Goal: Task Accomplishment & Management: Complete application form

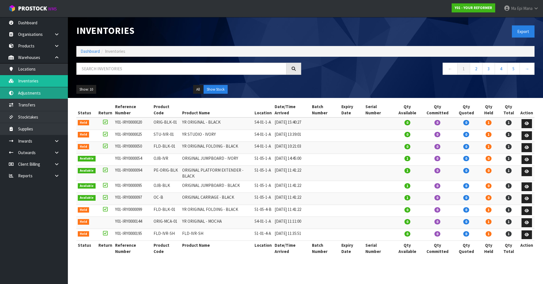
click at [43, 91] on link "Adjustments" at bounding box center [34, 93] width 68 height 12
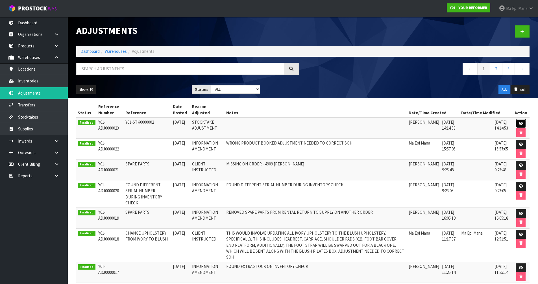
click at [520, 121] on link at bounding box center [521, 123] width 10 height 9
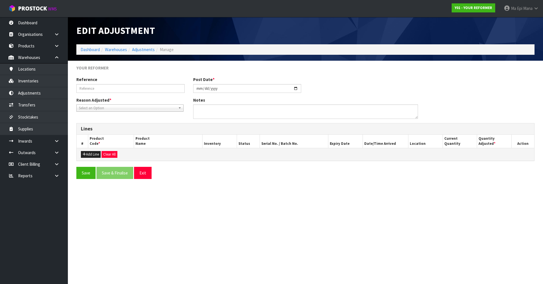
type input "Y01-STK0000002"
type input "[DATE]"
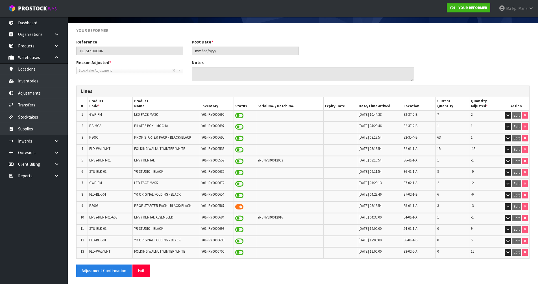
scroll to position [39, 0]
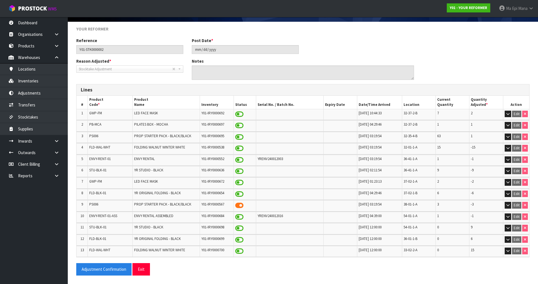
click at [275, 212] on td "YRENV240012016" at bounding box center [289, 217] width 67 height 11
copy span "YRENV240012016"
click at [27, 85] on link "Inventories" at bounding box center [34, 81] width 68 height 12
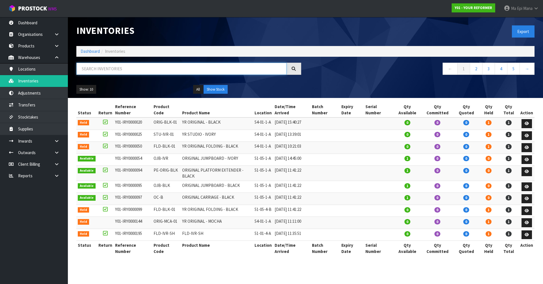
click at [139, 72] on input "text" at bounding box center [181, 69] width 210 height 12
paste input "YRENV240012016"
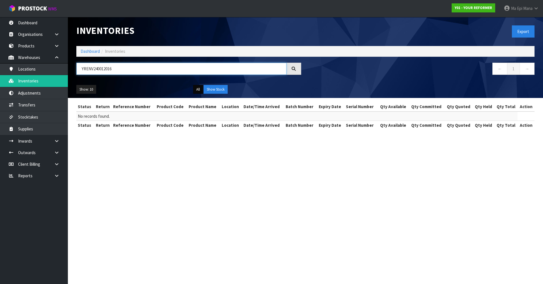
type input "YRENV240012016"
click at [197, 90] on button "All" at bounding box center [198, 89] width 10 height 9
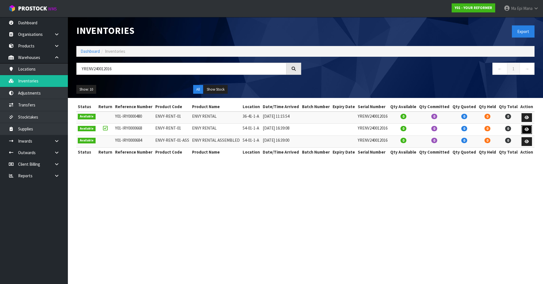
click at [527, 129] on icon at bounding box center [526, 130] width 4 height 4
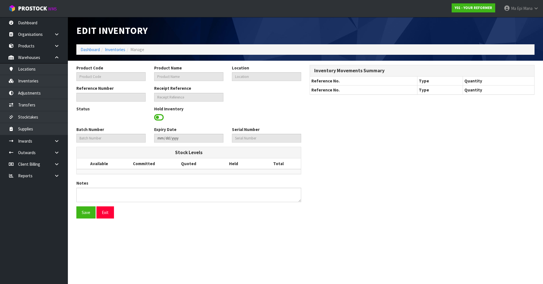
type input "ENVY-RENT-01"
type input "ENVY RENTAL"
type input "54-01-1-A"
type input "Y01-IRY0000668"
type input "Y01-REC0000152"
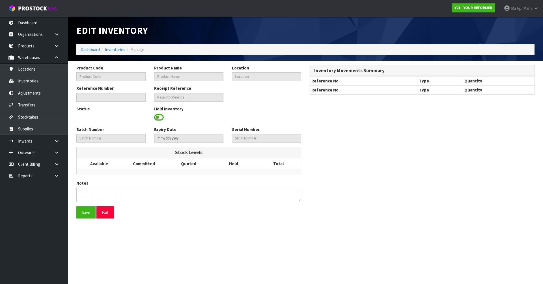
type input "YRENV240012016"
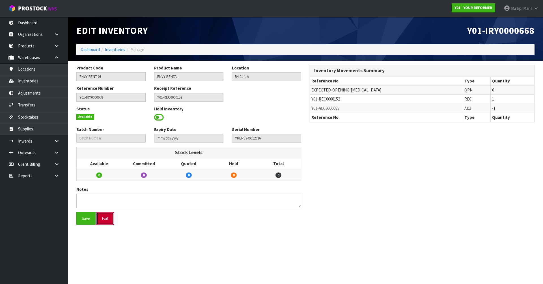
click at [102, 220] on button "Exit" at bounding box center [105, 219] width 18 height 12
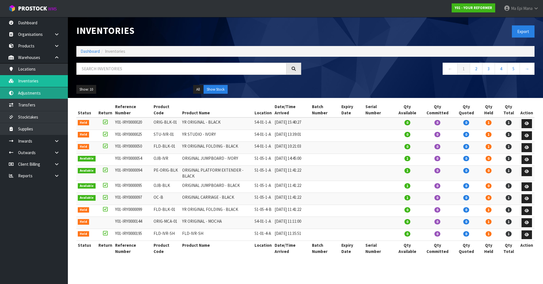
click at [34, 94] on link "Adjustments" at bounding box center [34, 93] width 68 height 12
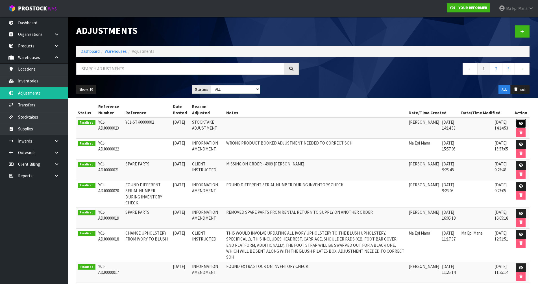
click at [521, 122] on icon at bounding box center [521, 124] width 4 height 4
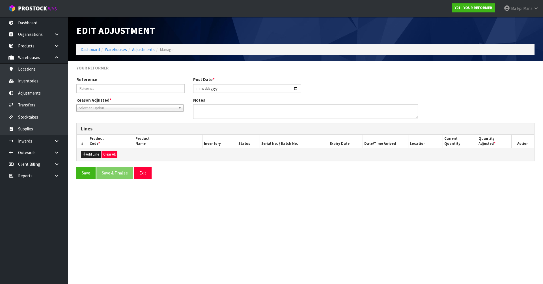
type input "Y01-STK0000002"
type input "[DATE]"
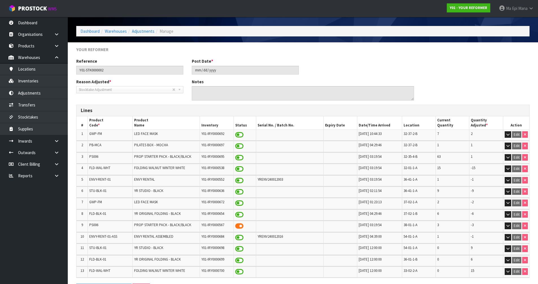
scroll to position [28, 0]
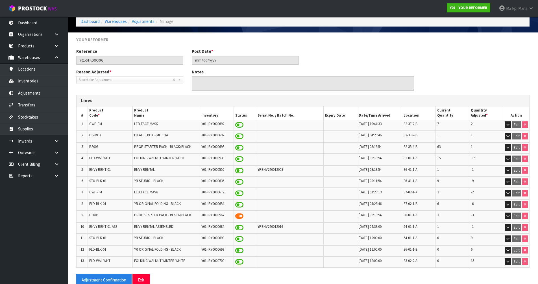
click at [269, 170] on span "YRENV240012003" at bounding box center [270, 169] width 25 height 5
copy tr "YRENV240012003"
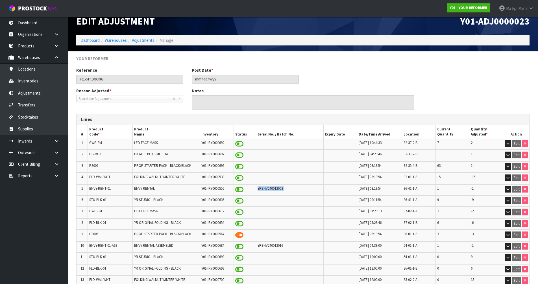
scroll to position [0, 0]
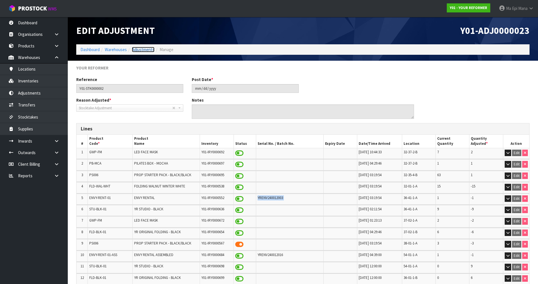
click at [143, 51] on link "Adjustments" at bounding box center [143, 49] width 23 height 5
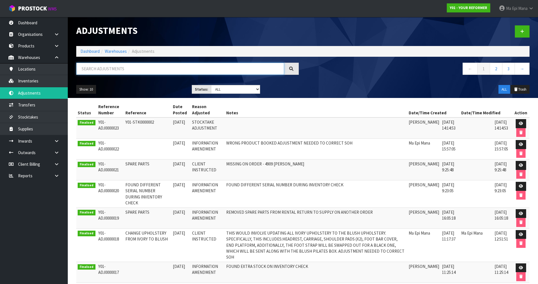
click at [99, 71] on input "text" at bounding box center [180, 69] width 208 height 12
paste input "YRENV240012003"
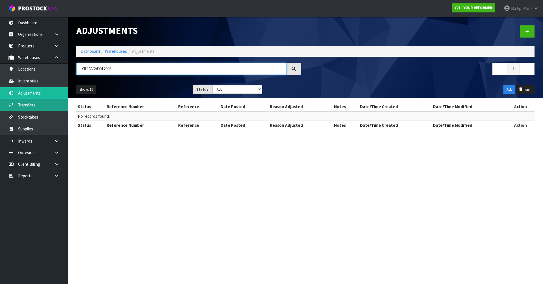
type input "YRENV240012003"
click at [42, 106] on link "Transfers" at bounding box center [34, 105] width 68 height 12
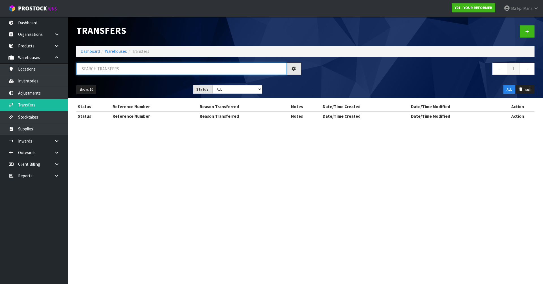
click at [131, 71] on input "text" at bounding box center [181, 69] width 210 height 12
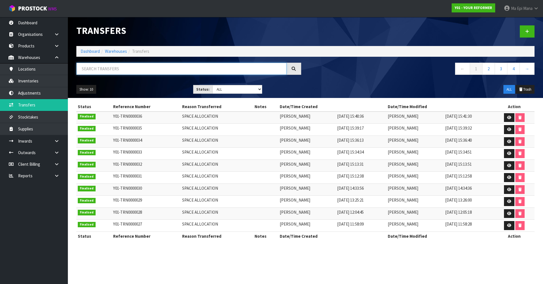
paste input "YRENV240012003"
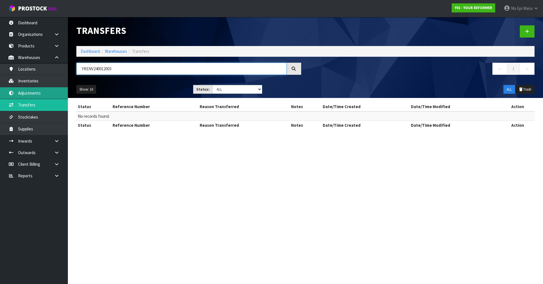
type input "YRENV240012003"
click at [44, 91] on link "Adjustments" at bounding box center [34, 93] width 68 height 12
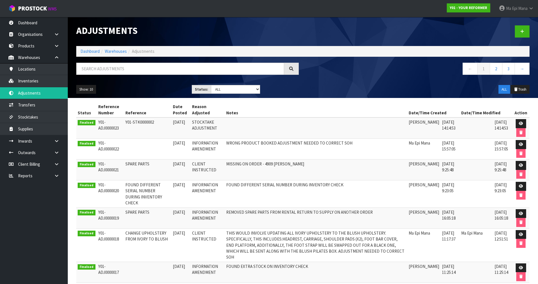
click at [48, 81] on div "Adjustments Dashboard Warehouses Adjustments ← 1 2 3 → Show: 10 5 10 25 50 Stat…" at bounding box center [269, 185] width 538 height 371
click at [51, 78] on link "Inventories" at bounding box center [34, 81] width 68 height 12
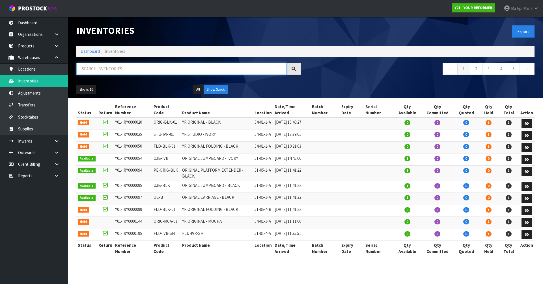
click at [108, 73] on input "text" at bounding box center [181, 69] width 210 height 12
paste input "YRENV240012003"
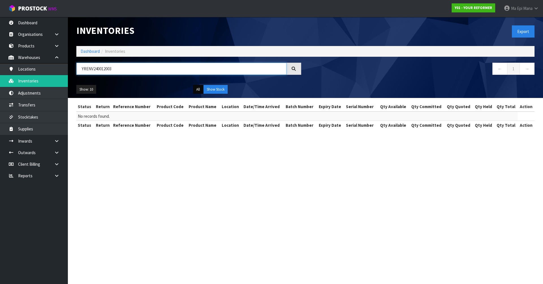
type input "YRENV240012003"
click at [199, 87] on div "Show: 10 5 10 25 50 All Show Stock" at bounding box center [305, 90] width 466 height 18
click at [197, 90] on button "All" at bounding box center [198, 89] width 10 height 9
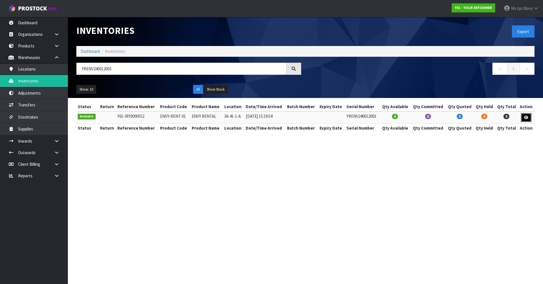
click at [525, 118] on icon at bounding box center [526, 118] width 4 height 4
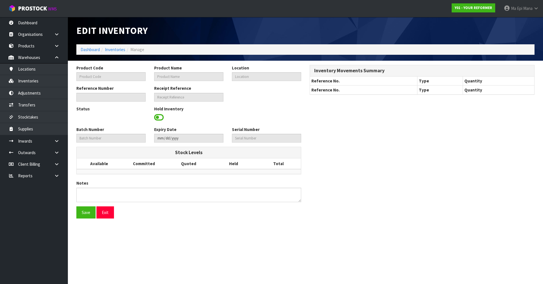
type input "ENVY-RENT-01"
type input "ENVY RENTAL"
type input "36-41-1-A"
type input "Y01-IRY0000552"
type input "Y01-REC0000074"
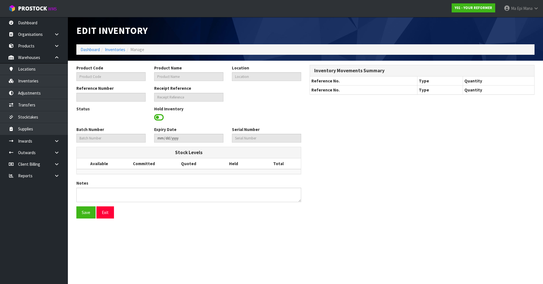
type input "YRENV240012003"
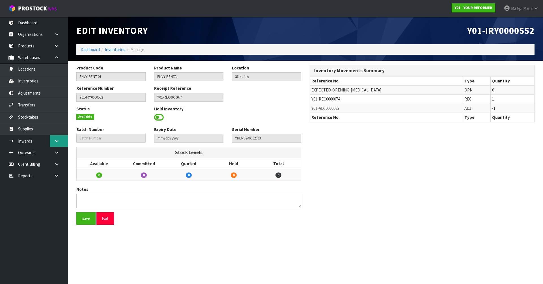
click at [59, 140] on icon at bounding box center [56, 141] width 5 height 4
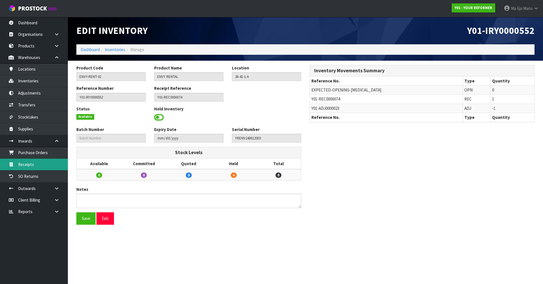
click at [33, 168] on link "Receipts" at bounding box center [34, 165] width 68 height 12
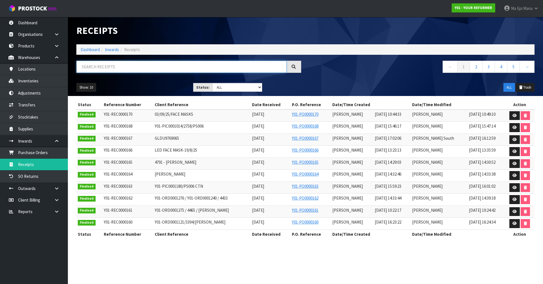
click at [119, 69] on input "text" at bounding box center [181, 67] width 210 height 12
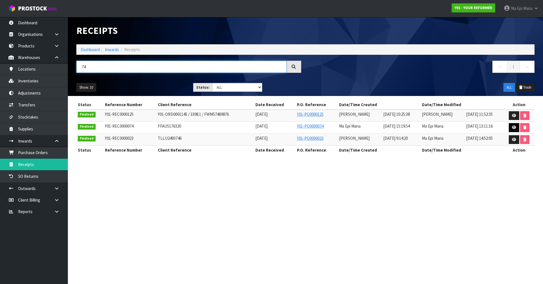
type input "74"
click at [512, 127] on icon at bounding box center [514, 128] width 4 height 4
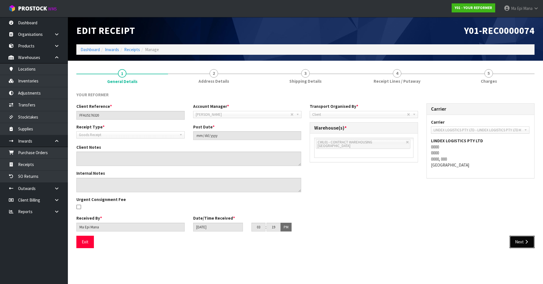
click at [522, 240] on button "Next" at bounding box center [521, 242] width 25 height 12
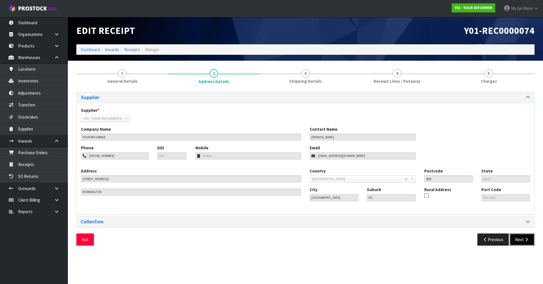
click at [522, 240] on button "Next" at bounding box center [521, 240] width 25 height 12
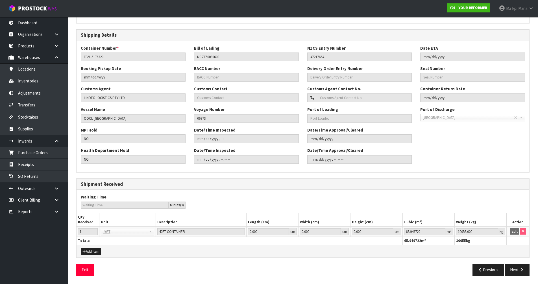
scroll to position [110, 0]
click at [522, 261] on div "General Information Shipment Type * LCL National LCL International FCL-20ft FCL…" at bounding box center [303, 131] width 454 height 298
click at [521, 275] on button "Next" at bounding box center [517, 269] width 25 height 12
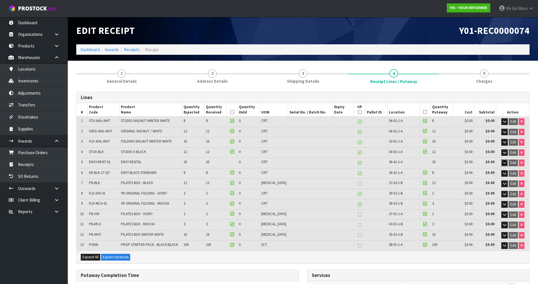
click at [504, 164] on icon "button" at bounding box center [504, 163] width 3 height 4
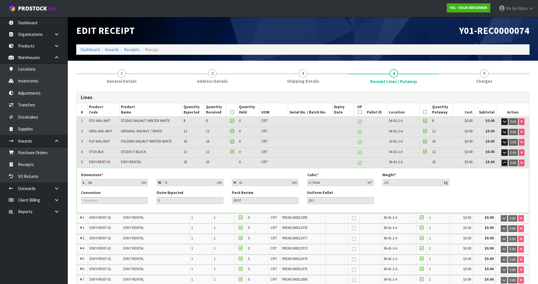
click at [504, 162] on icon "button" at bounding box center [504, 163] width 3 height 4
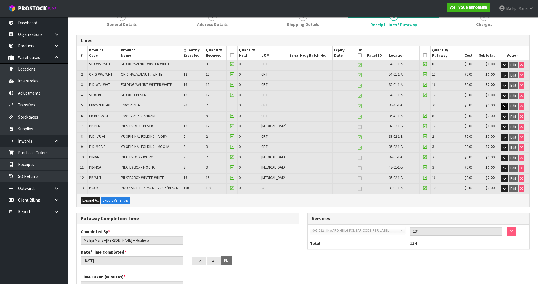
scroll to position [57, 0]
click at [55, 83] on link "Inventories" at bounding box center [34, 81] width 68 height 12
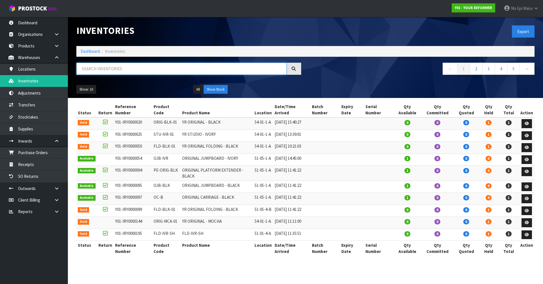
click at [129, 70] on input "text" at bounding box center [181, 69] width 210 height 12
paste input "YRENV240012003"
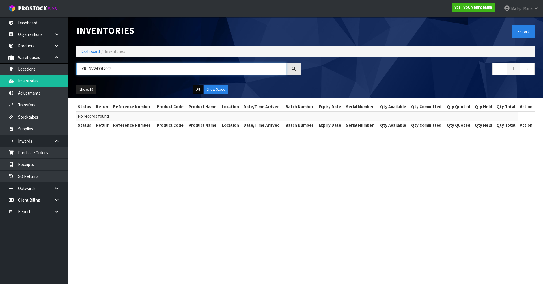
type input "YRENV240012003"
click at [200, 88] on button "All" at bounding box center [198, 89] width 10 height 9
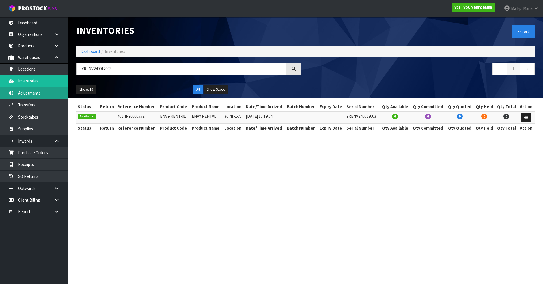
click at [51, 98] on link "Adjustments" at bounding box center [34, 93] width 68 height 12
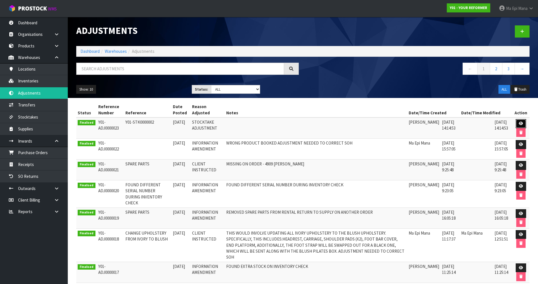
click at [524, 123] on link at bounding box center [521, 123] width 10 height 9
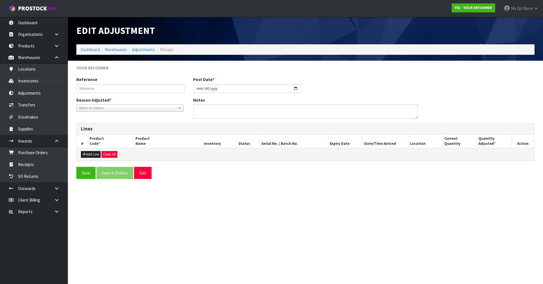
type input "Y01-STK0000002"
type input "[DATE]"
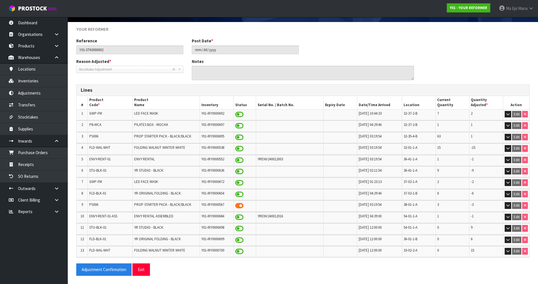
scroll to position [39, 0]
click at [277, 219] on td "YRENV240012016" at bounding box center [289, 217] width 67 height 11
click at [277, 215] on span "YRENV240012016" at bounding box center [270, 216] width 25 height 5
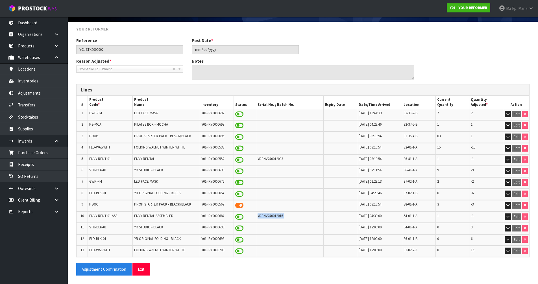
copy tr "YRENV240012016"
click at [49, 79] on link "Inventories" at bounding box center [34, 81] width 68 height 12
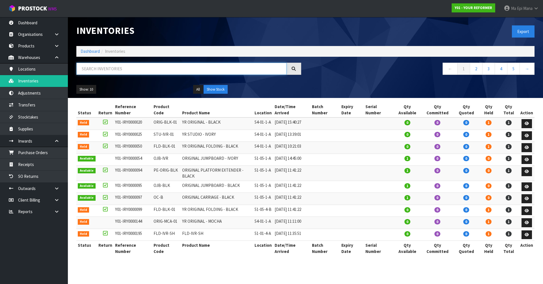
click at [144, 69] on input "text" at bounding box center [181, 69] width 210 height 12
paste input "YRENV240012016"
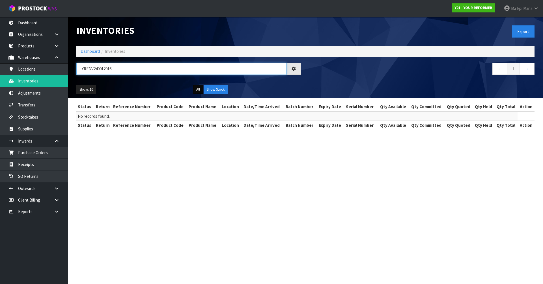
type input "YRENV240012016"
click at [196, 89] on button "All" at bounding box center [198, 89] width 10 height 9
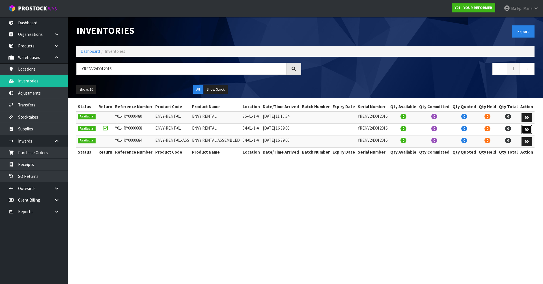
click at [526, 131] on icon at bounding box center [526, 130] width 4 height 4
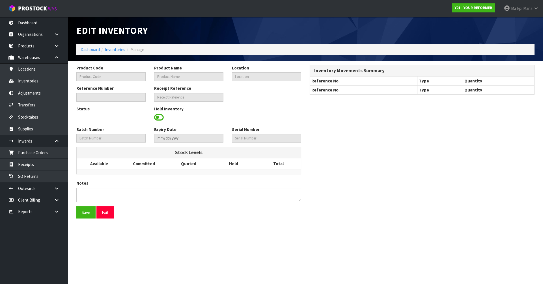
type input "ENVY-RENT-01"
type input "ENVY RENTAL"
type input "54-01-1-A"
type input "Y01-IRY0000668"
type input "Y01-REC0000152"
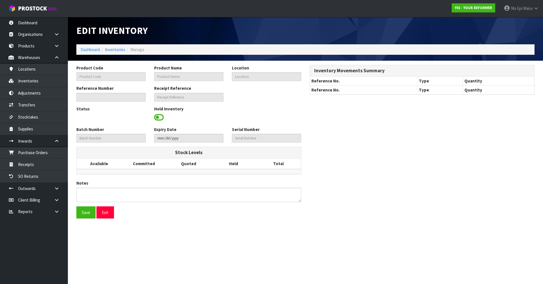
type input "YRENV240012016"
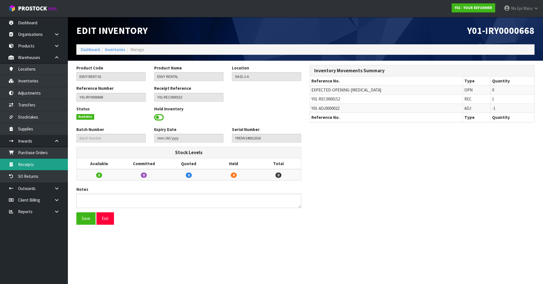
click at [26, 163] on link "Receipts" at bounding box center [34, 165] width 68 height 12
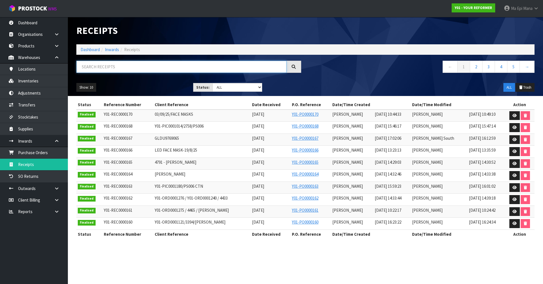
click at [161, 65] on input "text" at bounding box center [181, 67] width 210 height 12
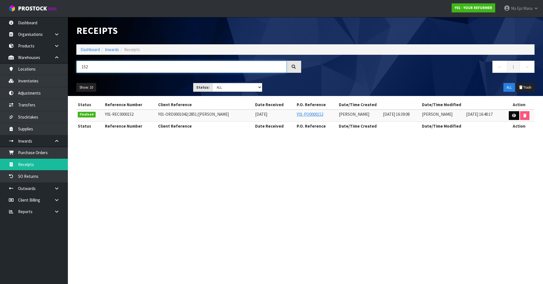
type input "152"
click at [511, 117] on link at bounding box center [513, 115] width 10 height 9
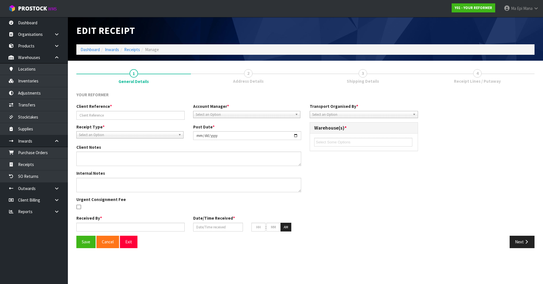
type input "Y01-ORD0001042/2851/MICHAEL WARNER"
type input "2025-08-12"
type textarea "THE CUSTOMER, MICHELLE WARNER, IS RETURNING 2 OUT OF 4 RENTALS UNDER ORDER Y01-…"
type input "[PERSON_NAME]"
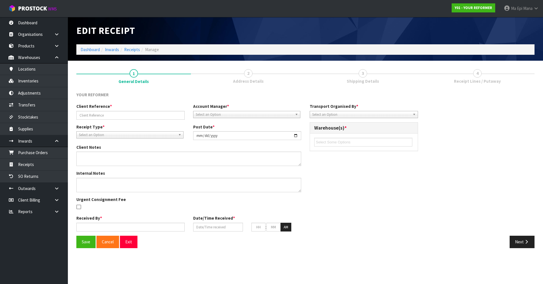
type input "11/08/2025"
type input "04"
type input "39"
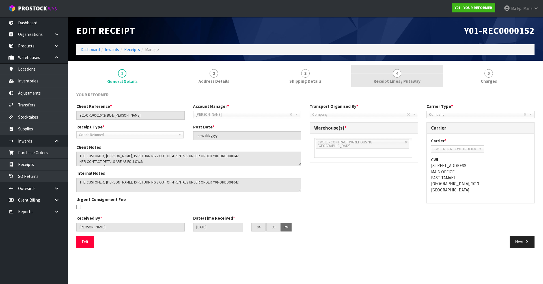
click at [406, 83] on span "Receipt Lines / Putaway" at bounding box center [396, 81] width 47 height 6
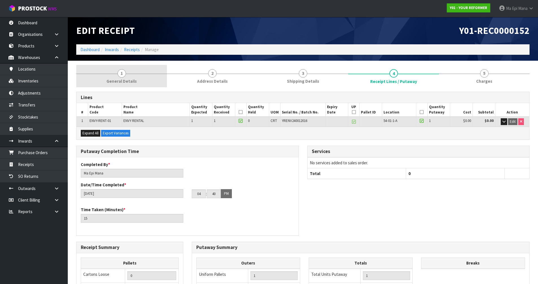
click at [126, 80] on span "General Details" at bounding box center [122, 81] width 30 height 6
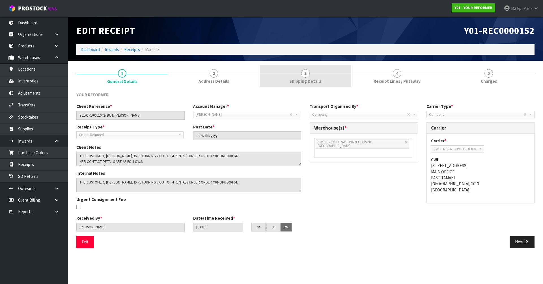
drag, startPoint x: 214, startPoint y: 83, endPoint x: 312, endPoint y: 75, distance: 99.0
click at [214, 83] on span "Address Details" at bounding box center [213, 81] width 31 height 6
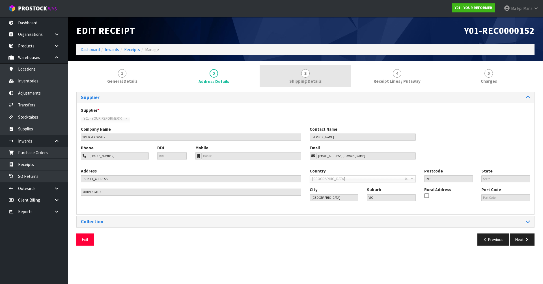
click at [310, 79] on span "Shipping Details" at bounding box center [305, 81] width 32 height 6
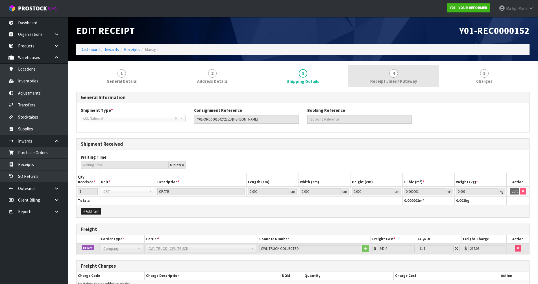
click at [402, 76] on link "4 Receipt Lines / Putaway" at bounding box center [393, 76] width 91 height 22
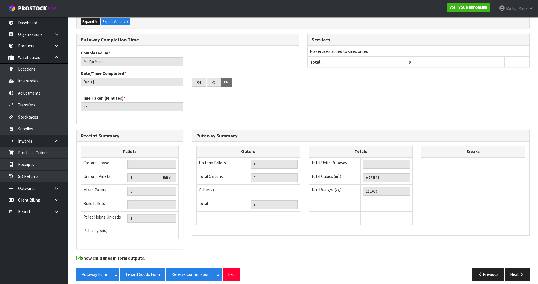
scroll to position [117, 0]
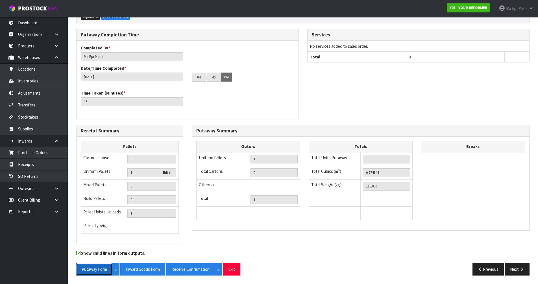
click at [93, 264] on button "Putaway Form" at bounding box center [94, 269] width 36 height 12
click at [233, 267] on button "Exit" at bounding box center [232, 269] width 18 height 12
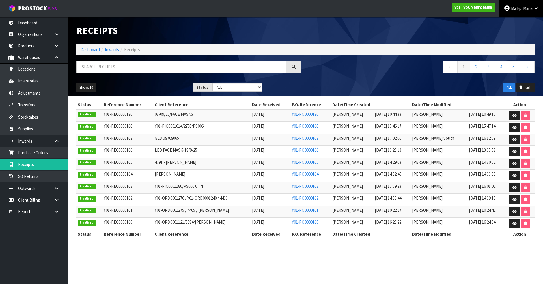
click at [512, 7] on span "Ma Epi" at bounding box center [516, 8] width 11 height 5
click at [481, 10] on link "Y01 - YOUR REFORMER" at bounding box center [473, 7] width 44 height 9
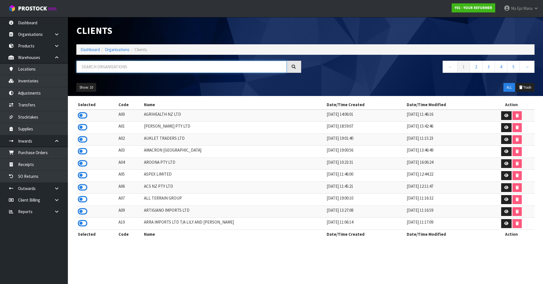
click at [146, 69] on input "text" at bounding box center [181, 67] width 210 height 12
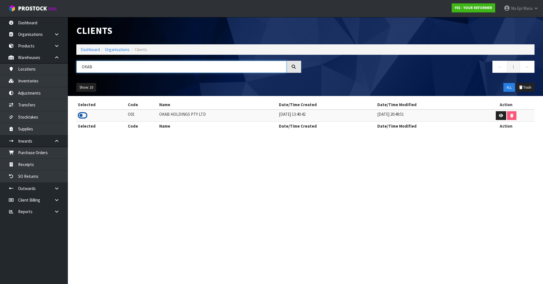
type input "OKAB"
click at [83, 118] on icon at bounding box center [83, 115] width 10 height 8
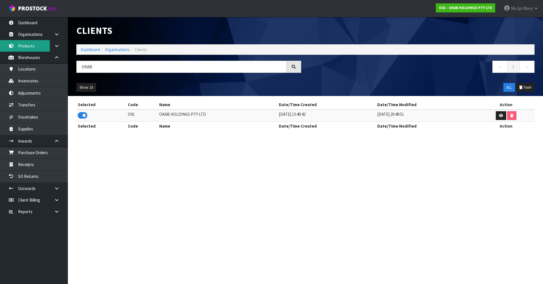
click at [32, 45] on link "Products" at bounding box center [34, 46] width 68 height 12
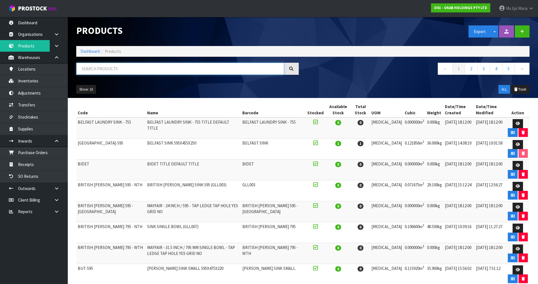
click at [102, 70] on input "text" at bounding box center [180, 69] width 208 height 12
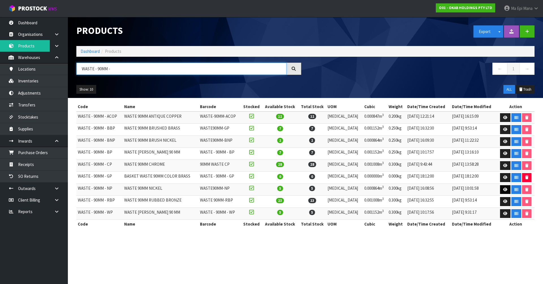
type input "WASTE - 90MM -"
click at [500, 190] on link at bounding box center [505, 189] width 10 height 9
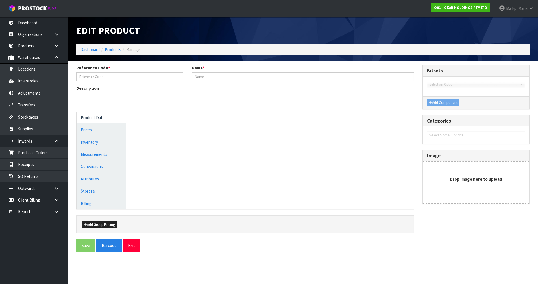
type input "WASTE - 90MM - NP"
type input "WASTE 90MM NICKEL"
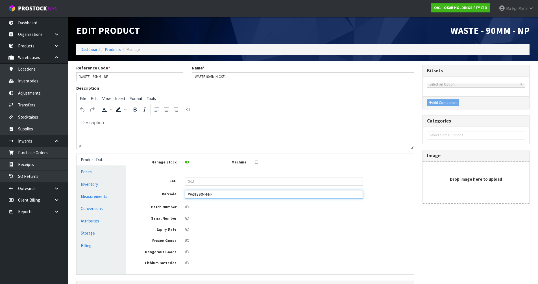
click at [227, 195] on input "WASTE90MM-NP" at bounding box center [274, 194] width 178 height 9
type input "WASTE-90MM"
click at [219, 225] on div "Manage Stock Machine SKU Barcode WASTE-90MM Batch Number Serial Number Expiry D…" at bounding box center [273, 212] width 271 height 108
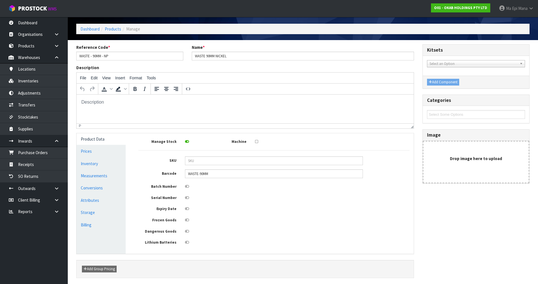
scroll to position [41, 0]
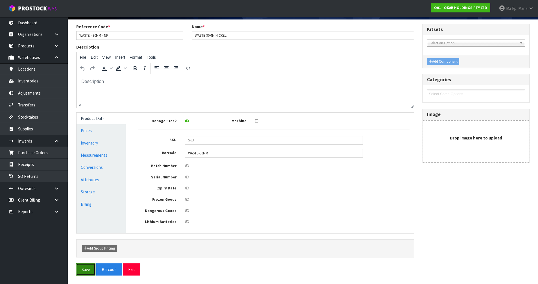
click at [90, 268] on button "Save" at bounding box center [85, 270] width 19 height 12
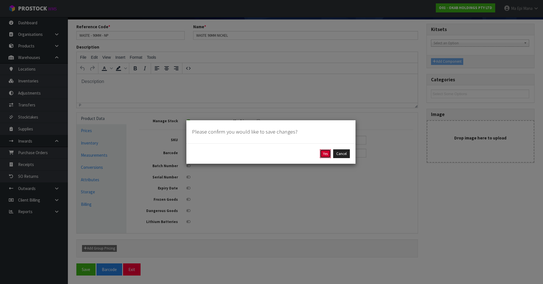
click at [323, 156] on button "Yes" at bounding box center [325, 153] width 11 height 9
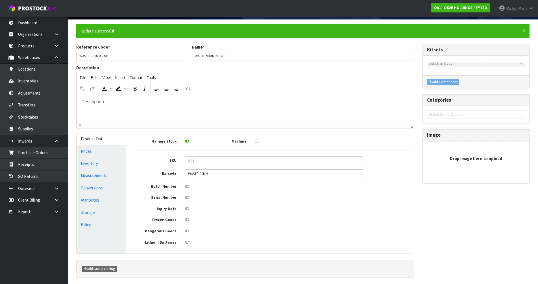
scroll to position [0, 0]
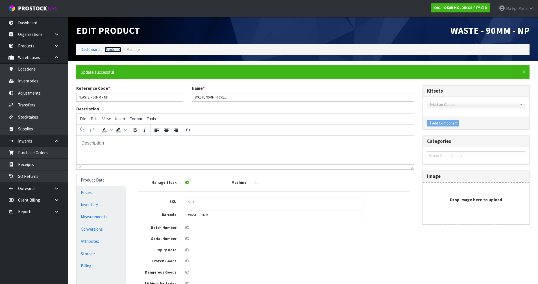
click at [110, 51] on link "Products" at bounding box center [113, 49] width 16 height 5
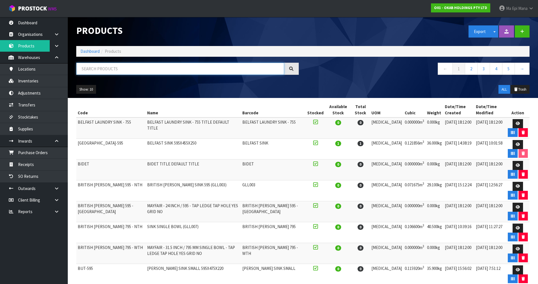
click at [121, 74] on input "text" at bounding box center [180, 69] width 208 height 12
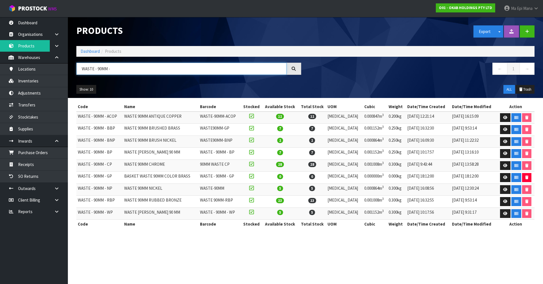
type input "WASTE - 90MM -"
click at [503, 155] on icon at bounding box center [505, 154] width 4 height 4
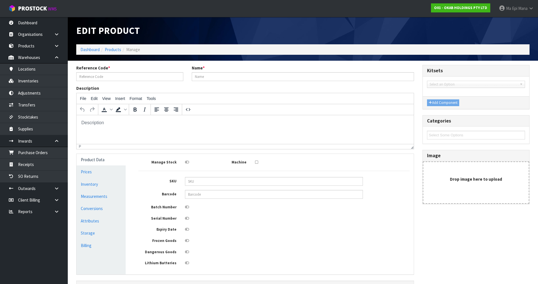
type input "WASTE - 90MM - BP"
type input "WASTE MATT BLACK 90 MM"
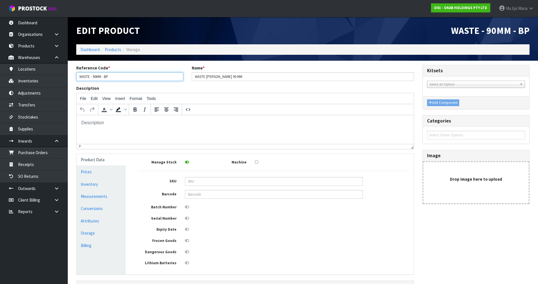
drag, startPoint x: 110, startPoint y: 77, endPoint x: 68, endPoint y: 77, distance: 42.1
click at [68, 77] on section "Reference Code * WASTE - 90MM - BP Name * WASTE MATT BLACK 90 MM Description Fi…" at bounding box center [303, 193] width 471 height 265
click at [207, 195] on input "text" at bounding box center [274, 194] width 178 height 9
paste input "WASTE - 90MM - BP"
click at [203, 196] on input "WASTE - 90MM - BP" at bounding box center [274, 194] width 178 height 9
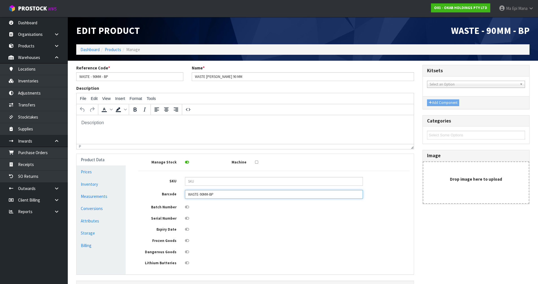
type input "WASTE-90MM-BP"
click at [220, 210] on div "Manage Stock Machine SKU Barcode WASTE-90MM-BP Batch Number Serial Number Expir…" at bounding box center [273, 212] width 271 height 108
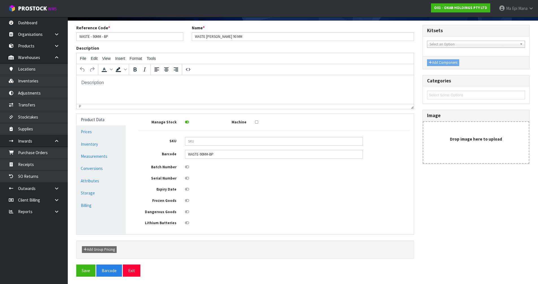
scroll to position [41, 0]
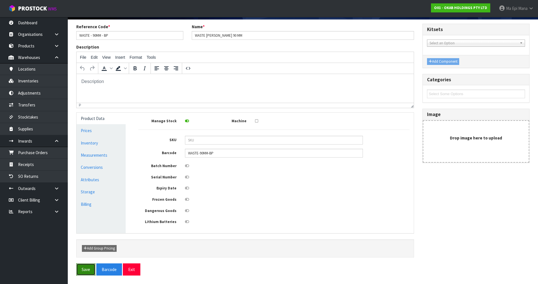
click at [84, 272] on button "Save" at bounding box center [85, 270] width 19 height 12
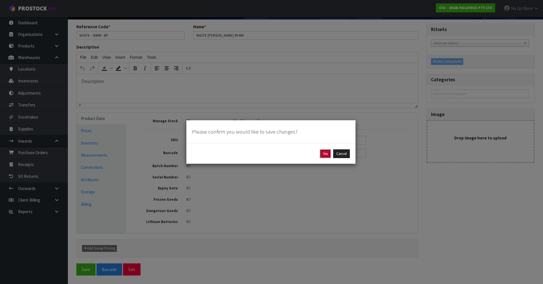
click at [327, 154] on button "Yes" at bounding box center [325, 153] width 11 height 9
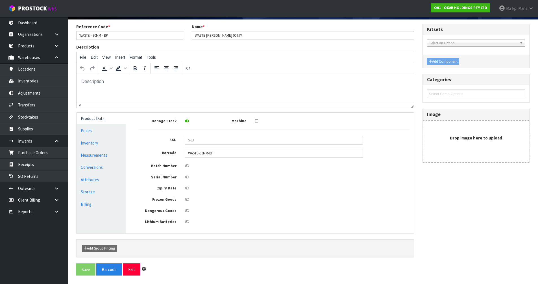
scroll to position [0, 0]
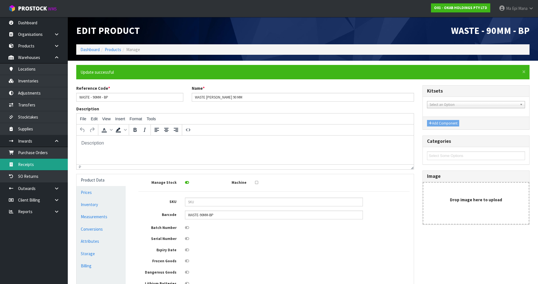
click at [44, 164] on link "Receipts" at bounding box center [34, 165] width 68 height 12
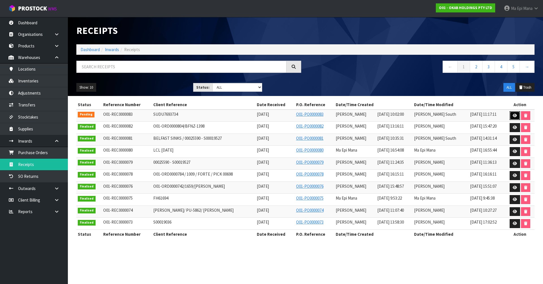
click at [514, 116] on icon at bounding box center [514, 116] width 4 height 4
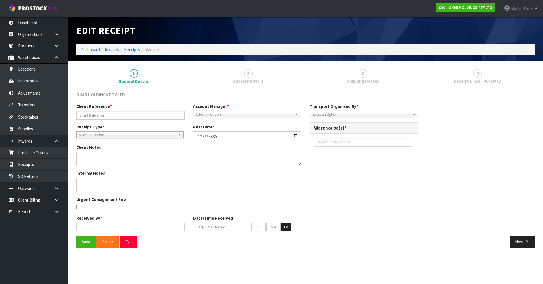
type input "SUDU7693734"
type input "[DATE]"
type input "[PERSON_NAME]"
type input "[DATE]"
type input "10"
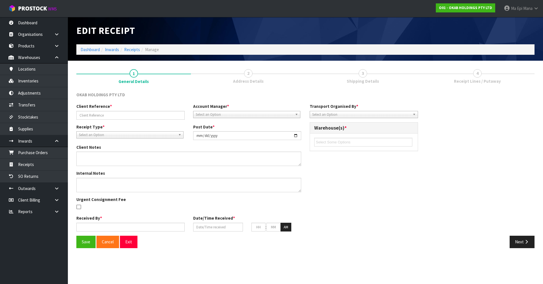
type input "02"
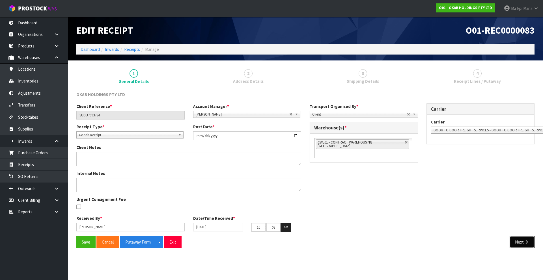
click at [521, 243] on button "Next" at bounding box center [521, 242] width 25 height 12
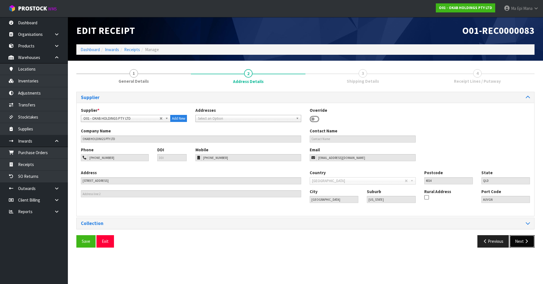
click at [522, 246] on button "Next" at bounding box center [521, 241] width 25 height 12
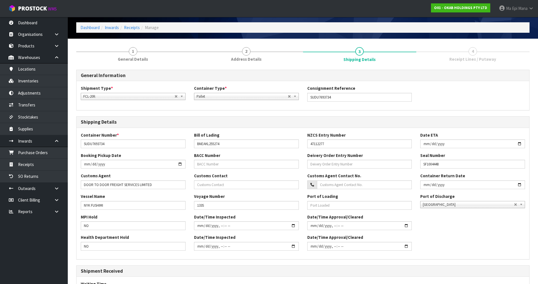
scroll to position [110, 0]
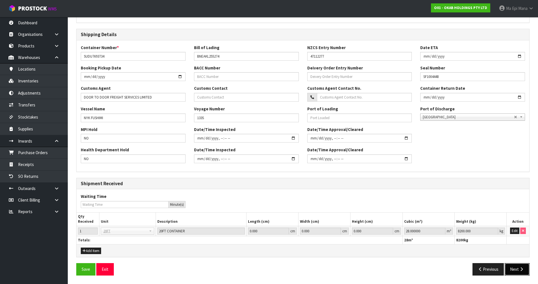
click at [513, 273] on button "Next" at bounding box center [517, 269] width 25 height 12
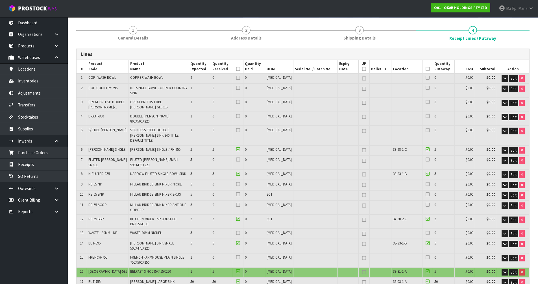
scroll to position [113, 0]
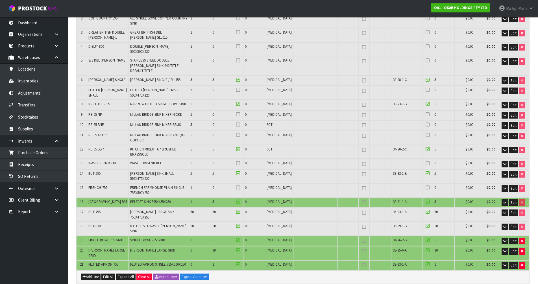
click at [105, 200] on span "[GEOGRAPHIC_DATA]-595" at bounding box center [107, 202] width 39 height 5
copy tr "[GEOGRAPHIC_DATA]-595"
click at [103, 238] on span "SINGLE BOWL 755 GRID" at bounding box center [105, 240] width 35 height 5
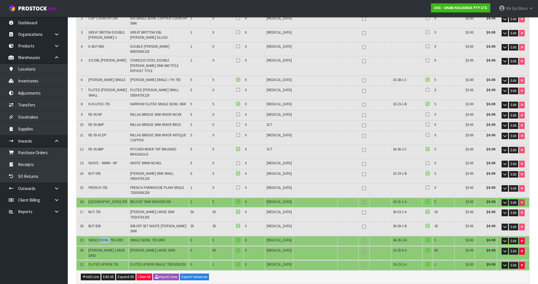
click at [103, 238] on span "SINGLE BOWL 755 GRID" at bounding box center [105, 240] width 35 height 5
copy tr "SINGLE BOWL 755 GRID"
click at [102, 248] on span "[PERSON_NAME] LARGE GRID" at bounding box center [106, 253] width 37 height 10
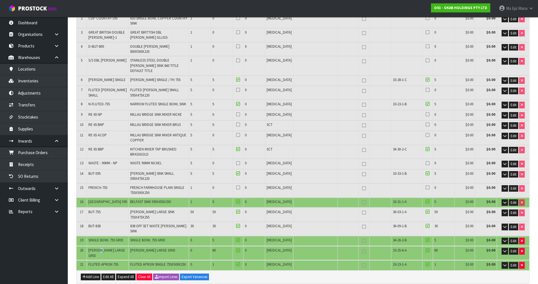
click at [102, 248] on span "[PERSON_NAME] LARGE GRID" at bounding box center [106, 253] width 37 height 10
copy tr "[PERSON_NAME] LARGE GRID"
click at [110, 262] on span "FLUTED APRON 755" at bounding box center [103, 264] width 30 height 5
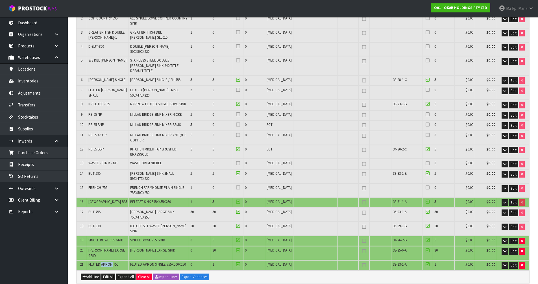
click at [110, 262] on span "FLUTED APRON 755" at bounding box center [103, 264] width 30 height 5
copy tr "FLUTED APRON 755"
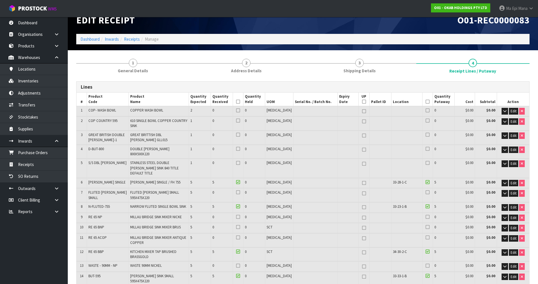
scroll to position [0, 0]
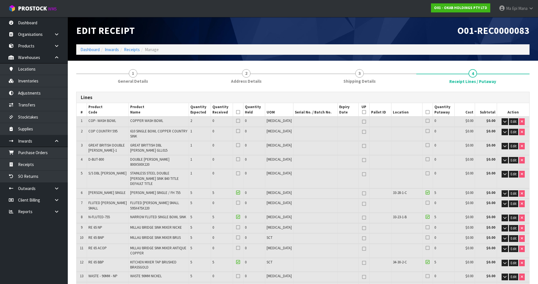
click at [100, 157] on span "D-BUT-800" at bounding box center [96, 159] width 16 height 5
copy tr "D-BUT-800"
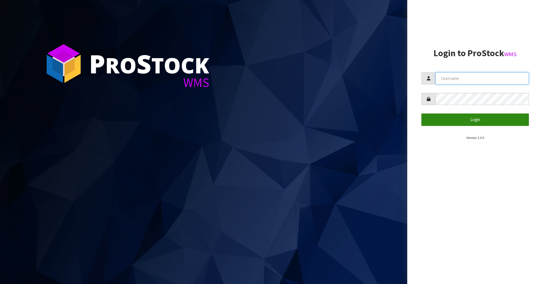
type input "Mana"
click at [487, 125] on button "Login" at bounding box center [474, 120] width 107 height 12
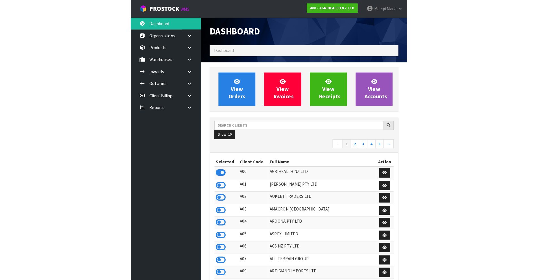
scroll to position [428, 231]
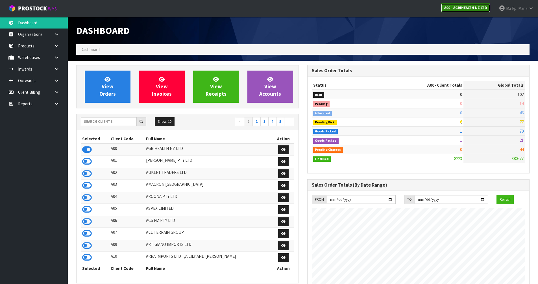
click at [475, 8] on strong "A00 - AGRIHEALTH NZ LTD" at bounding box center [466, 7] width 43 height 5
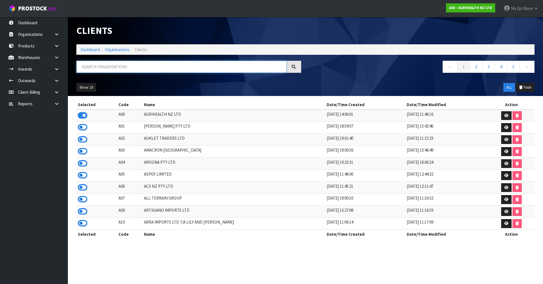
click at [214, 69] on input "text" at bounding box center [181, 67] width 210 height 12
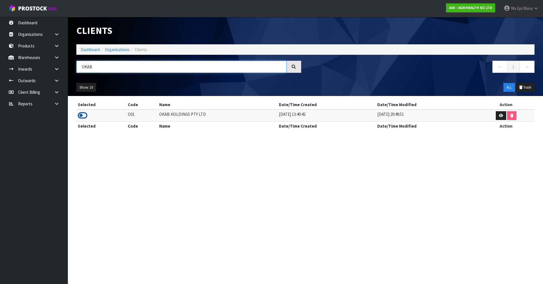
type input "OKAB"
click at [86, 117] on icon at bounding box center [83, 115] width 10 height 8
click at [60, 70] on link at bounding box center [59, 69] width 18 height 12
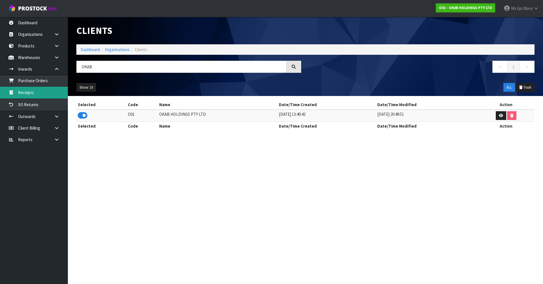
click at [57, 93] on link "Receipts" at bounding box center [34, 93] width 68 height 12
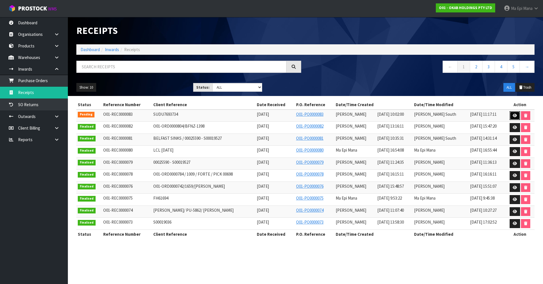
click at [510, 116] on link at bounding box center [514, 115] width 10 height 9
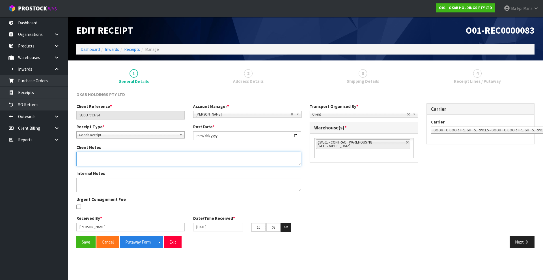
click at [132, 157] on textarea at bounding box center [188, 159] width 225 height 14
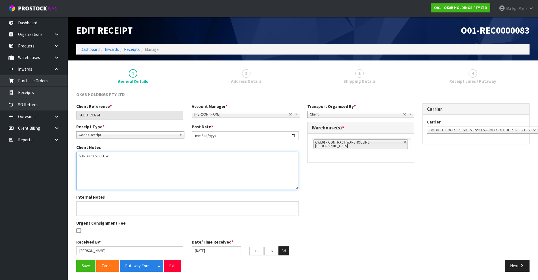
drag, startPoint x: 300, startPoint y: 164, endPoint x: 298, endPoint y: 188, distance: 23.9
click at [298, 188] on textarea at bounding box center [187, 171] width 222 height 38
click at [87, 162] on textarea at bounding box center [187, 171] width 222 height 38
paste textarea "[GEOGRAPHIC_DATA]-595"
click at [86, 170] on textarea at bounding box center [187, 171] width 222 height 38
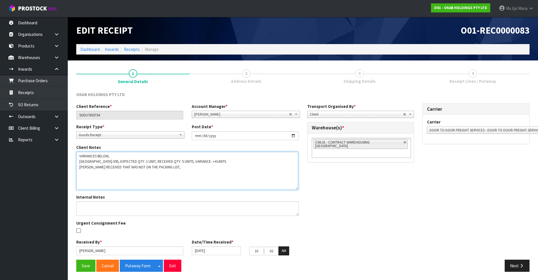
paste textarea "SINGLE BOWL 755 GRID"
click at [80, 167] on textarea at bounding box center [187, 171] width 222 height 38
click at [117, 178] on textarea at bounding box center [187, 171] width 222 height 38
click at [94, 183] on textarea at bounding box center [187, 171] width 222 height 38
paste textarea "[PERSON_NAME] LARGE GRID"
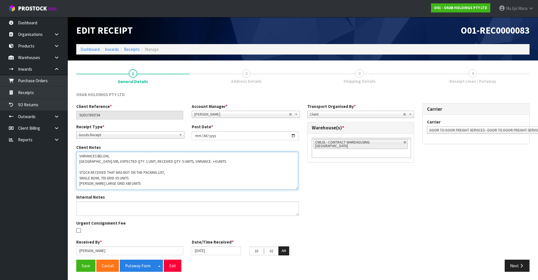
scroll to position [2, 0]
click at [91, 186] on textarea at bounding box center [187, 171] width 222 height 38
paste textarea "FLUTED APRON 755"
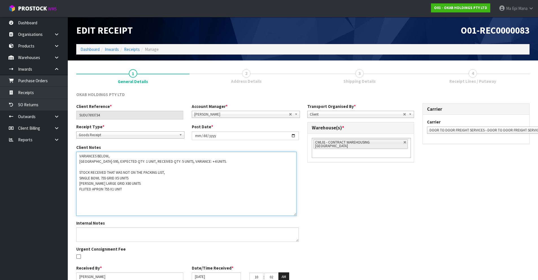
scroll to position [0, 0]
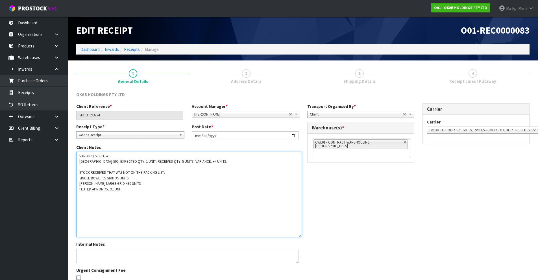
drag, startPoint x: 298, startPoint y: 189, endPoint x: 301, endPoint y: 236, distance: 47.3
click at [301, 236] on textarea at bounding box center [189, 194] width 226 height 85
click at [214, 160] on textarea at bounding box center [189, 194] width 226 height 85
click at [89, 168] on textarea at bounding box center [189, 194] width 226 height 85
paste textarea "D-BUT-800"
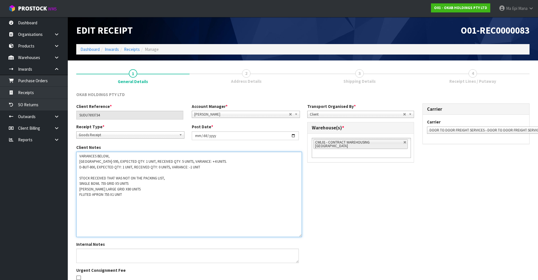
click at [79, 177] on textarea at bounding box center [189, 194] width 226 height 85
drag, startPoint x: 127, startPoint y: 196, endPoint x: 78, endPoint y: 158, distance: 62.5
click at [78, 158] on textarea at bounding box center [189, 194] width 226 height 85
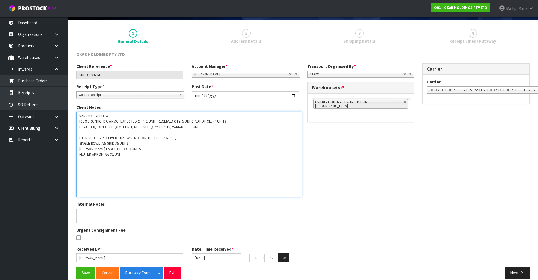
scroll to position [48, 0]
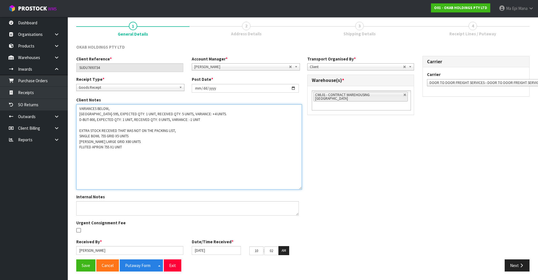
type textarea "VARIANCES BELOW, [GEOGRAPHIC_DATA]-595, EXPECTED QTY: 1 UNIT, RECEIVED QTY: 5 U…"
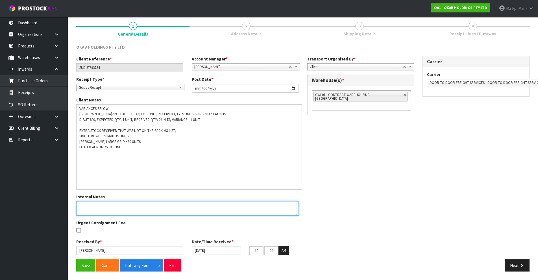
click at [92, 203] on textarea at bounding box center [187, 208] width 223 height 14
paste textarea "VARIANCES BELOW, [GEOGRAPHIC_DATA]-595, EXPECTED QTY: 1 UNIT, RECEIVED QTY: 5 U…"
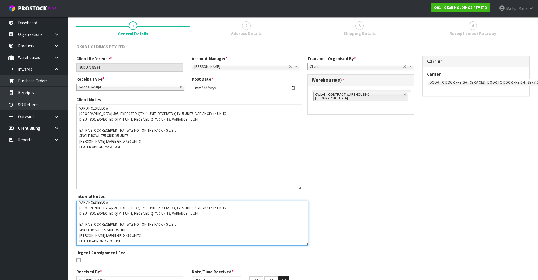
scroll to position [0, 0]
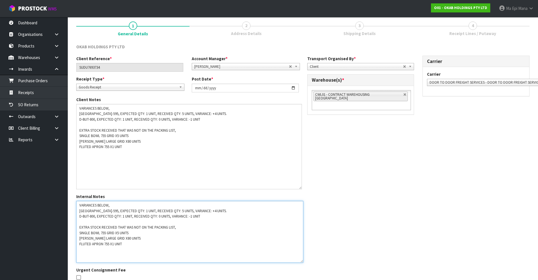
drag, startPoint x: 296, startPoint y: 214, endPoint x: 301, endPoint y: 261, distance: 47.7
click at [301, 261] on textarea at bounding box center [189, 232] width 227 height 62
click at [79, 205] on textarea at bounding box center [189, 232] width 227 height 62
type textarea "VARIANCES BELOW - 2ND CHECKED BY MA BELFAST-595, EXPECTED QTY: 1 UNIT, RECEIVED…"
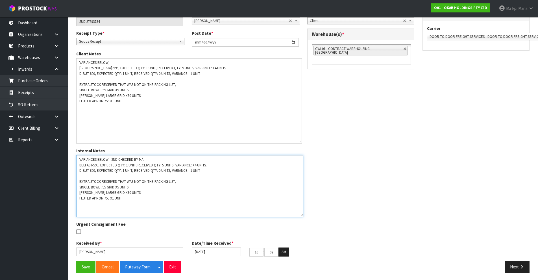
scroll to position [95, 0]
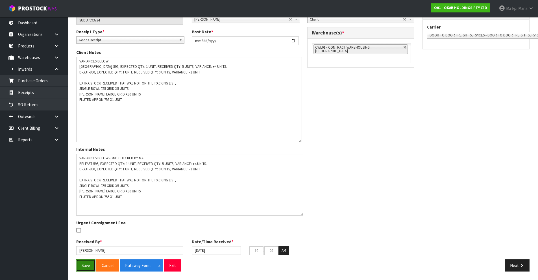
click at [84, 268] on button "Save" at bounding box center [85, 265] width 19 height 12
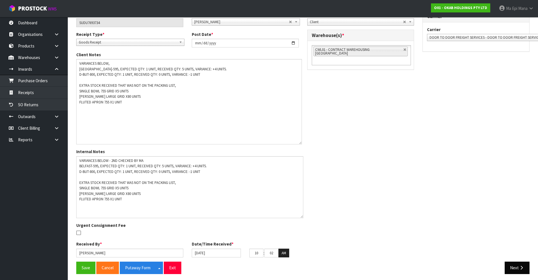
scroll to position [116, 0]
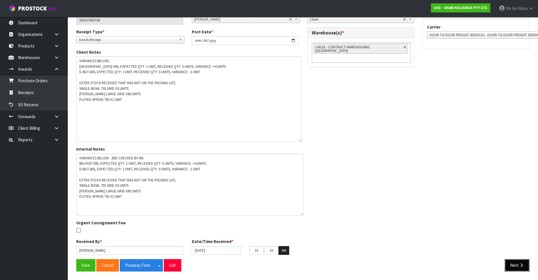
click at [517, 267] on button "Next" at bounding box center [517, 265] width 25 height 12
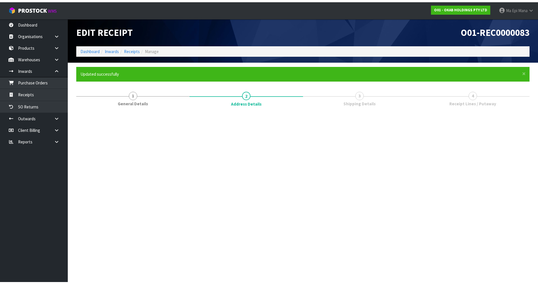
scroll to position [0, 0]
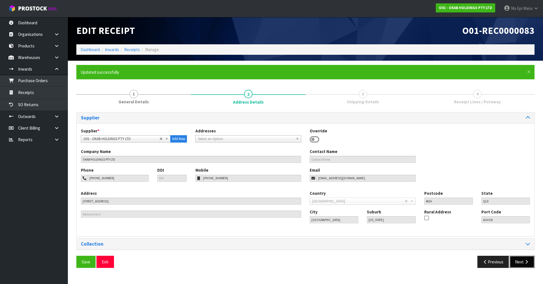
click at [513, 265] on button "Next" at bounding box center [521, 262] width 25 height 12
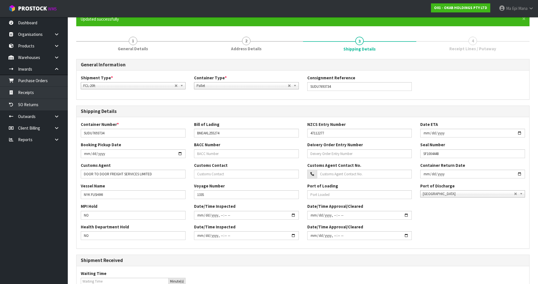
scroll to position [130, 0]
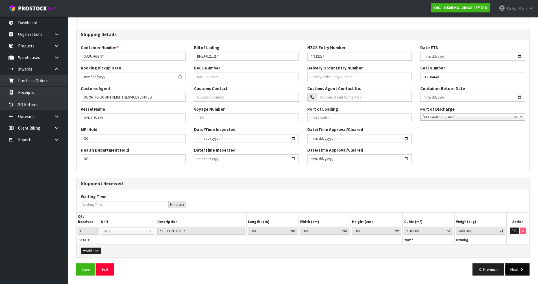
click at [525, 270] on button "Next" at bounding box center [517, 270] width 25 height 12
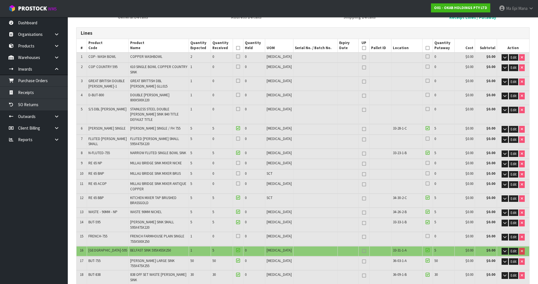
scroll to position [170, 0]
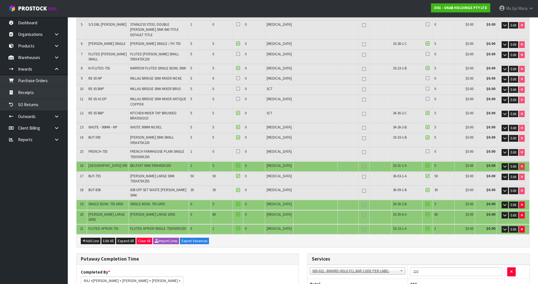
click at [319, 148] on td at bounding box center [316, 155] width 44 height 14
click at [25, 47] on link "Products" at bounding box center [34, 46] width 68 height 12
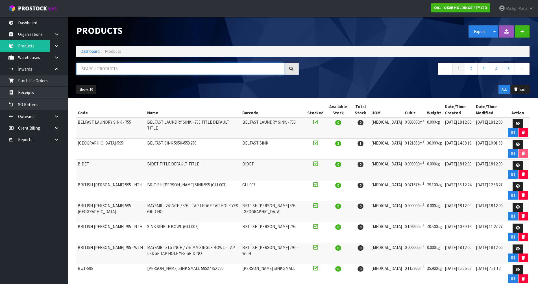
click at [122, 63] on input "text" at bounding box center [180, 69] width 208 height 12
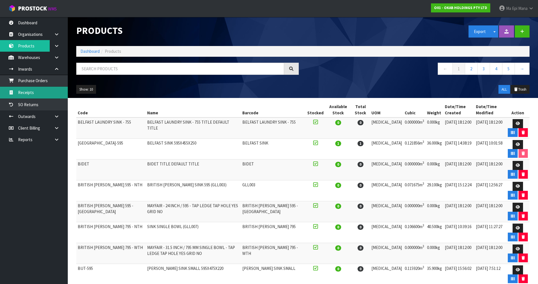
click at [56, 91] on link "Receipts" at bounding box center [34, 93] width 68 height 12
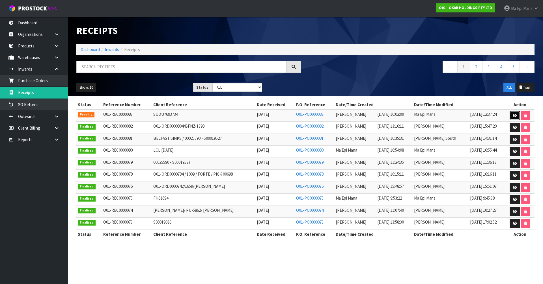
click at [513, 115] on icon at bounding box center [514, 116] width 4 height 4
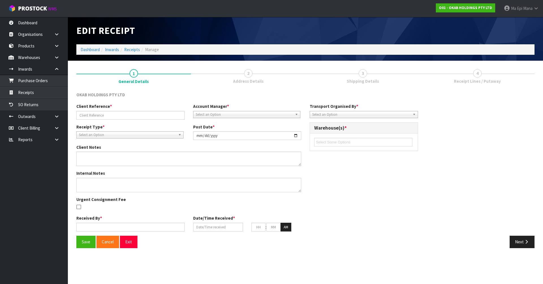
type input "SUDU7693734"
type input "[DATE]"
type textarea "VARIANCES BELOW, [GEOGRAPHIC_DATA]-595, EXPECTED QTY: 1 UNIT, RECEIVED QTY: 5 U…"
type textarea "VARIANCES BELOW - 2ND CHECKED BY MA BELFAST-595, EXPECTED QTY: 1 UNIT, RECEIVED…"
type input "[PERSON_NAME]"
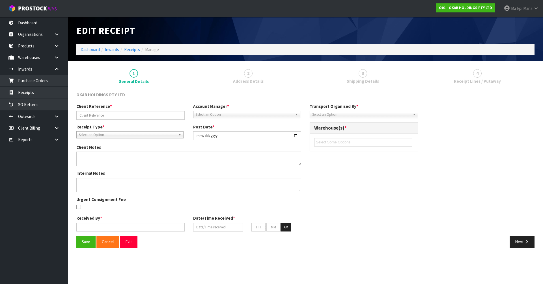
type input "[DATE]"
type input "10"
type input "02"
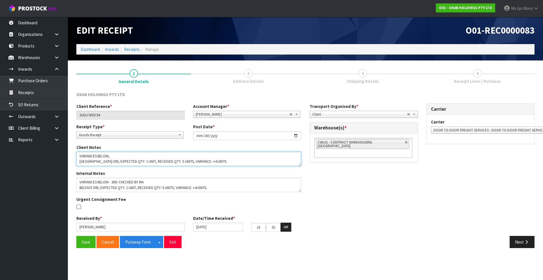
scroll to position [33, 0]
drag, startPoint x: 79, startPoint y: 156, endPoint x: 283, endPoint y: 185, distance: 206.1
click at [283, 185] on div "Client Reference * SUDU7693734 Account Manager * [PERSON_NAME] [PERSON_NAME] [P…" at bounding box center [188, 169] width 233 height 133
click at [481, 197] on div "Client Reference * SUDU7693734 Account Manager * [PERSON_NAME] [PERSON_NAME] [P…" at bounding box center [305, 169] width 466 height 133
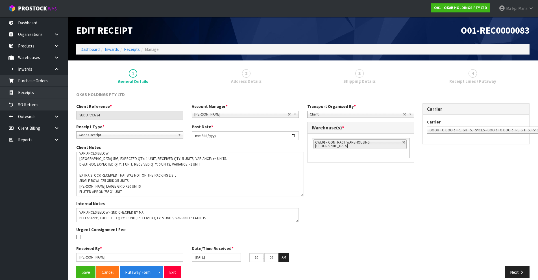
scroll to position [0, 0]
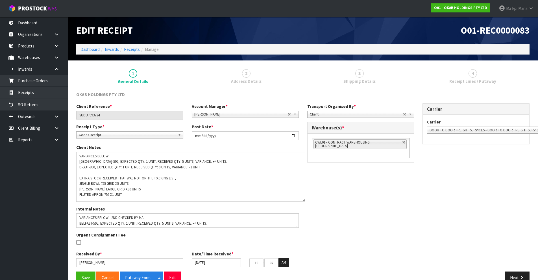
drag, startPoint x: 298, startPoint y: 163, endPoint x: 303, endPoint y: 199, distance: 35.9
click at [303, 199] on textarea at bounding box center [190, 177] width 229 height 50
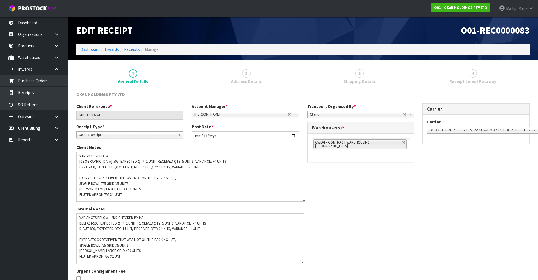
drag, startPoint x: 297, startPoint y: 225, endPoint x: 302, endPoint y: 261, distance: 36.6
click at [302, 261] on textarea at bounding box center [190, 238] width 228 height 51
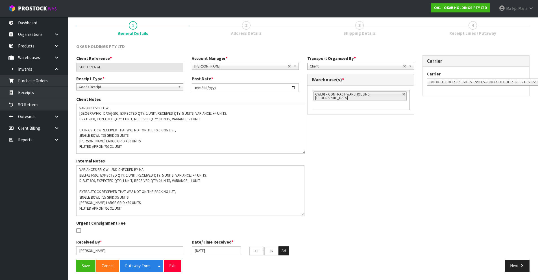
scroll to position [49, 0]
click at [81, 267] on button "Save" at bounding box center [85, 265] width 19 height 12
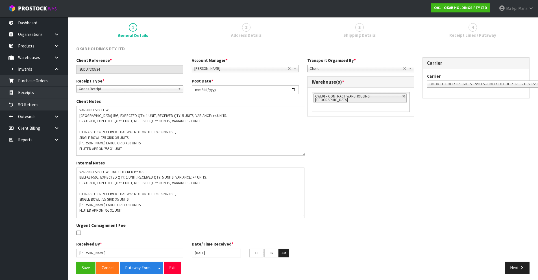
scroll to position [69, 0]
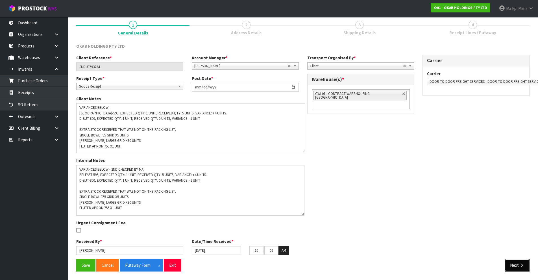
click at [518, 268] on button "Next" at bounding box center [517, 265] width 25 height 12
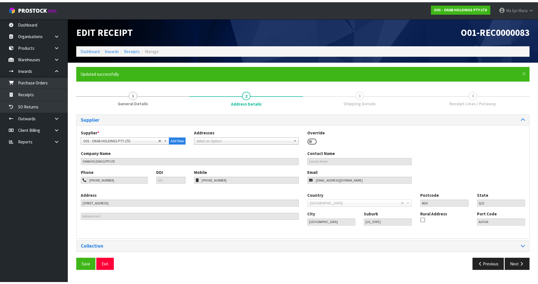
scroll to position [0, 0]
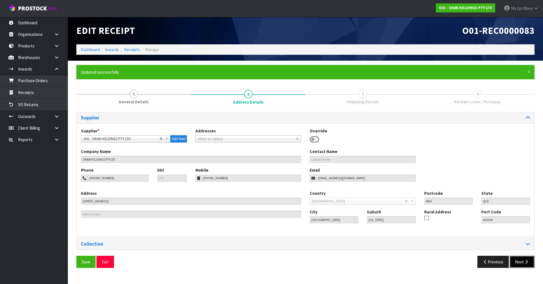
click at [520, 259] on button "Next" at bounding box center [521, 262] width 25 height 12
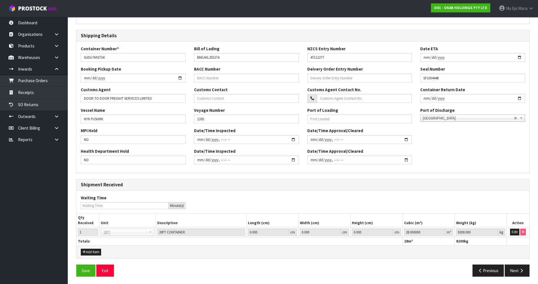
scroll to position [130, 0]
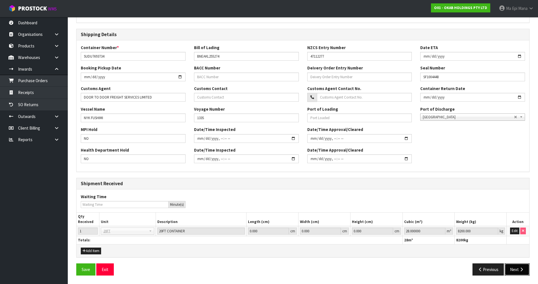
click at [518, 270] on button "Next" at bounding box center [517, 270] width 25 height 12
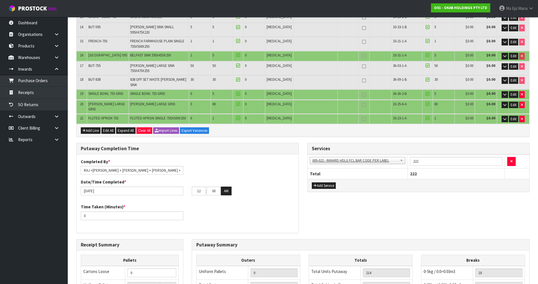
scroll to position [283, 0]
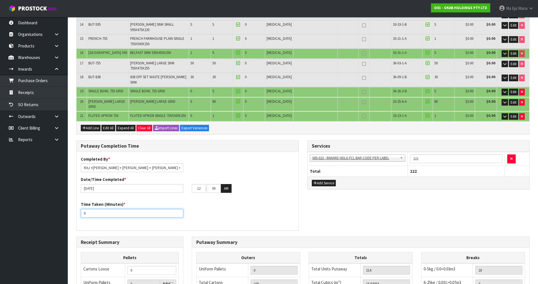
click at [105, 209] on input "0" at bounding box center [132, 213] width 103 height 9
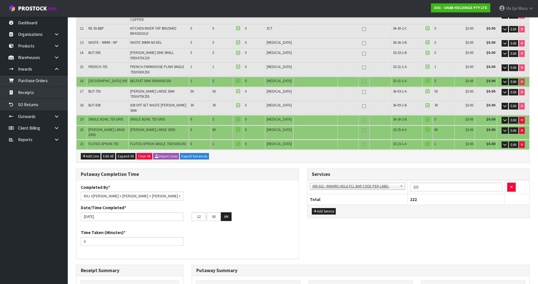
click at [362, 131] on icon at bounding box center [364, 131] width 4 height 0
type input "1"
type input "13"
type input "1"
type input "100"
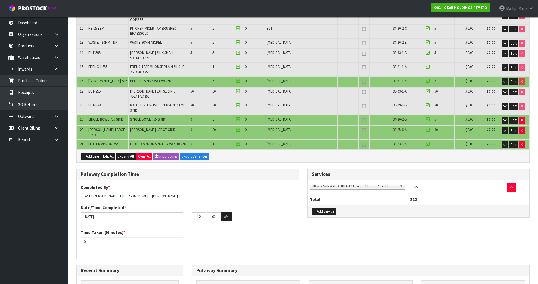
type input "102"
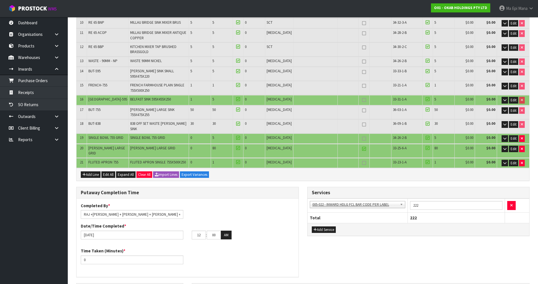
scroll to position [226, 0]
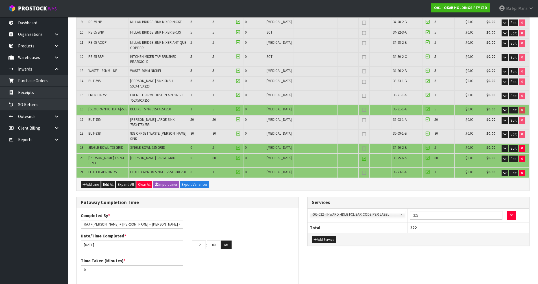
click at [362, 135] on icon at bounding box center [364, 135] width 4 height 0
type input "2"
type input "14"
type input "2"
type input "70"
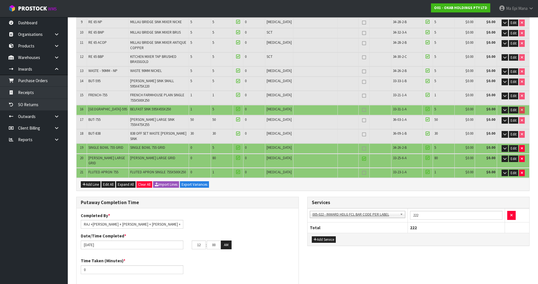
type input "73"
click at [362, 120] on icon at bounding box center [364, 120] width 4 height 0
type input "3"
type input "15"
type input "3"
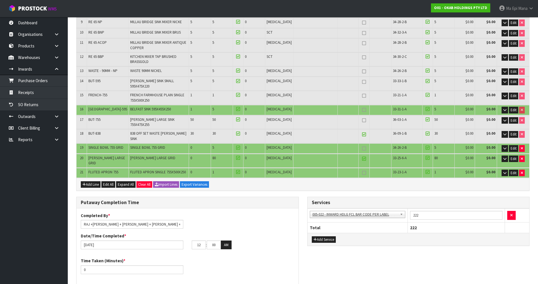
type input "20"
type input "24"
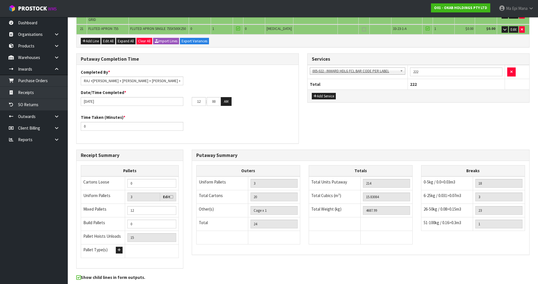
scroll to position [374, 0]
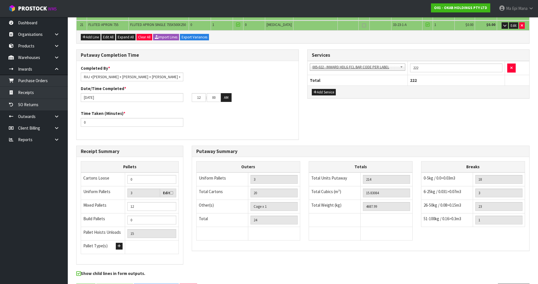
click at [167, 190] on label "Edit" at bounding box center [168, 193] width 10 height 6
click at [0, 0] on input "checkbox" at bounding box center [0, 0] width 0 height 0
type input "4"
type input "16"
click at [155, 189] on input "4" at bounding box center [143, 193] width 33 height 9
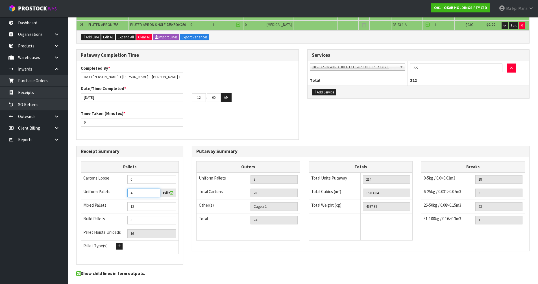
type input "5"
type input "17"
click at [155, 189] on input "5" at bounding box center [143, 193] width 33 height 9
type input "6"
type input "18"
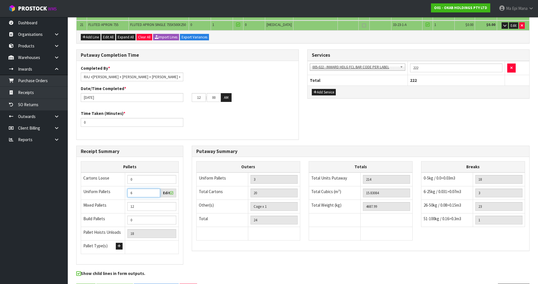
type input "6"
click at [155, 189] on input "6" at bounding box center [143, 193] width 33 height 9
type input "11"
type input "17"
click at [171, 202] on input "11" at bounding box center [151, 206] width 49 height 9
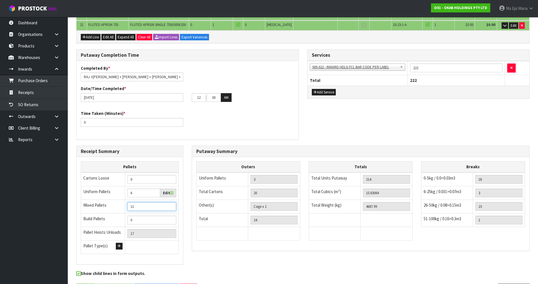
type input "10"
type input "16"
click at [171, 202] on input "10" at bounding box center [151, 206] width 49 height 9
type input "9"
type input "15"
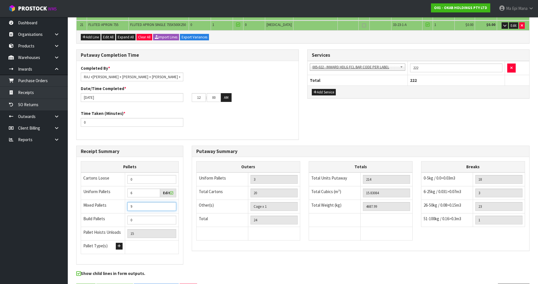
click at [171, 202] on input "9" at bounding box center [151, 206] width 49 height 9
type input "8"
type input "14"
click at [170, 202] on input "8" at bounding box center [151, 206] width 49 height 9
type input "7"
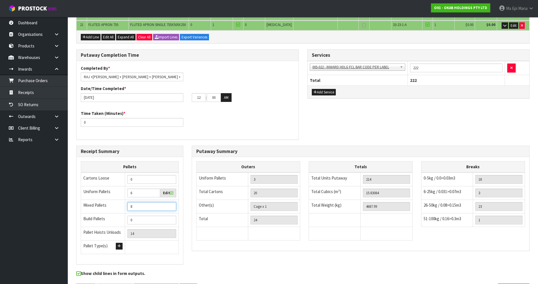
type input "13"
click at [170, 202] on input "7" at bounding box center [151, 206] width 49 height 9
type input "6"
type input "12"
type input "6"
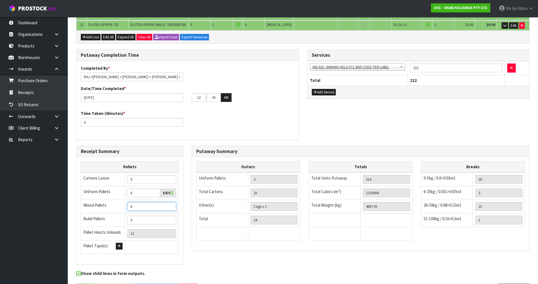
click at [170, 202] on input "6" at bounding box center [151, 206] width 49 height 9
click at [190, 229] on div "Putaway Summary Outers Uniform Pallets 3 Total Cartons 20 Other(s) Bag x 0 Bar …" at bounding box center [361, 201] width 346 height 111
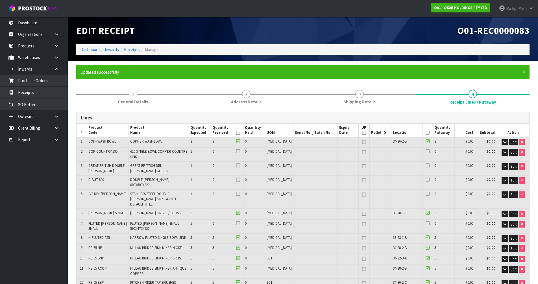
type input "22"
type input "26"
type input "216"
type input "16.073591"
type input "4751.29"
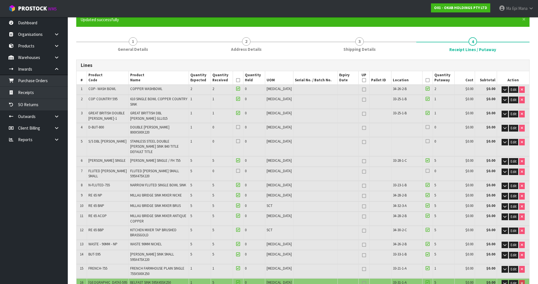
scroll to position [57, 0]
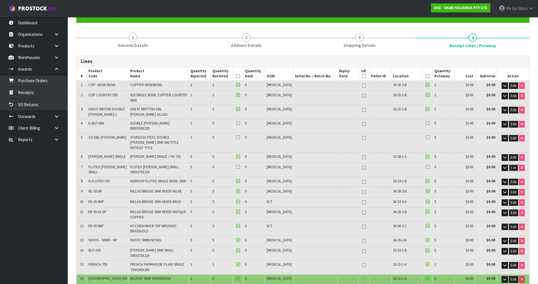
click at [513, 166] on span "Edit" at bounding box center [514, 168] width 6 height 5
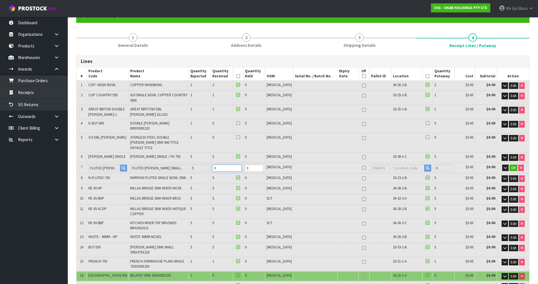
click at [225, 165] on input "0" at bounding box center [227, 168] width 29 height 7
type input "27"
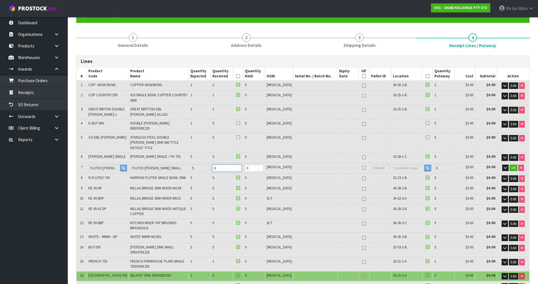
type input "31"
type input "16.287836"
type input "4931.29"
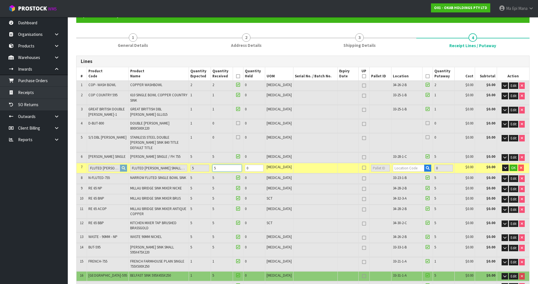
type input "5"
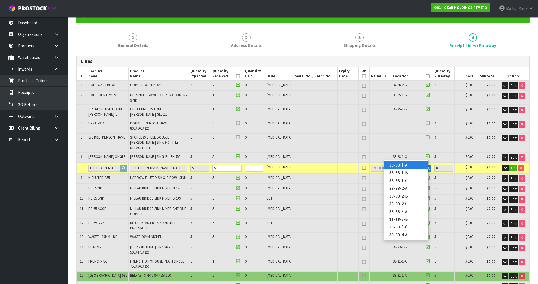
type input "33-33-1"
type input "221"
type input "33-33-1-A"
type input "5"
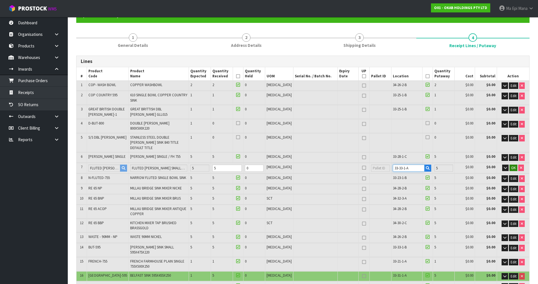
type input "33-33-1-A"
click at [514, 166] on span "OK" at bounding box center [514, 168] width 5 height 5
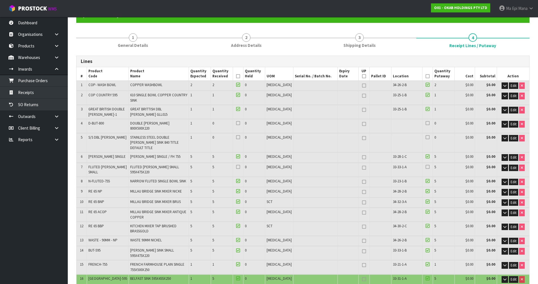
click at [393, 165] on span "33-33-1-A" at bounding box center [400, 167] width 14 height 5
copy tr "33-33-1-A"
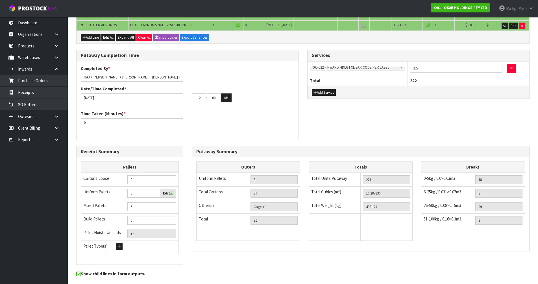
scroll to position [374, 0]
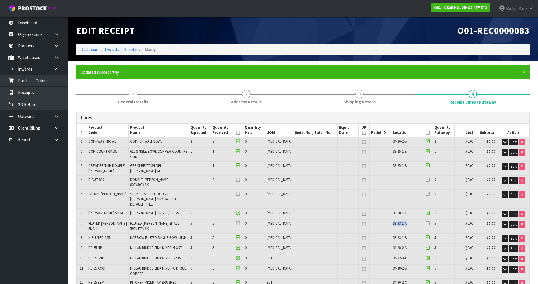
type input "222"
type input "16.451996"
type input "4949.19"
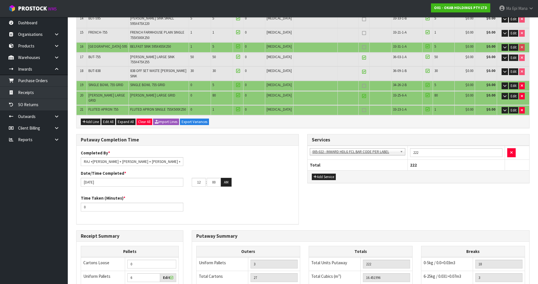
scroll to position [339, 0]
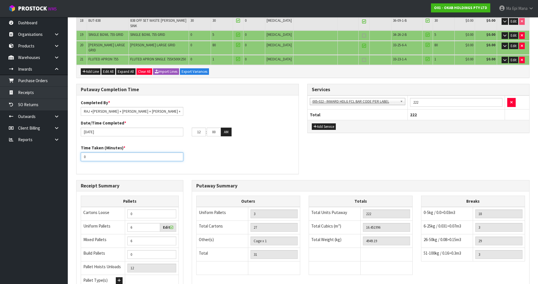
click at [103, 153] on input "0" at bounding box center [132, 157] width 103 height 9
click at [131, 145] on div "Time Taken (Minutes) * 0" at bounding box center [132, 153] width 111 height 16
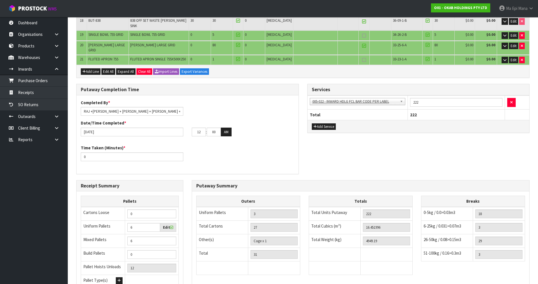
click at [131, 145] on div "Time Taken (Minutes) * 0" at bounding box center [132, 153] width 111 height 16
click at [131, 153] on input "0" at bounding box center [132, 157] width 103 height 9
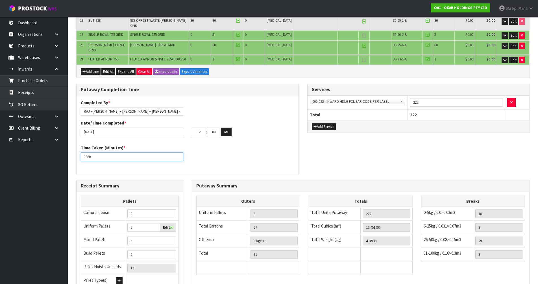
type input "1380"
click at [202, 145] on div "Time Taken (Minutes) * 1380" at bounding box center [188, 155] width 222 height 20
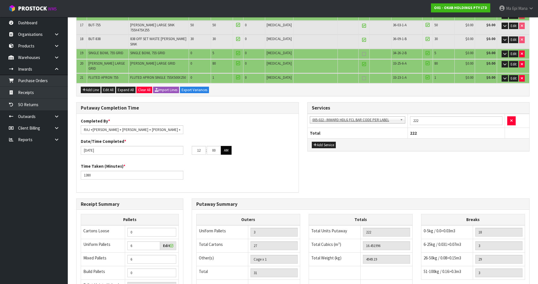
scroll to position [311, 0]
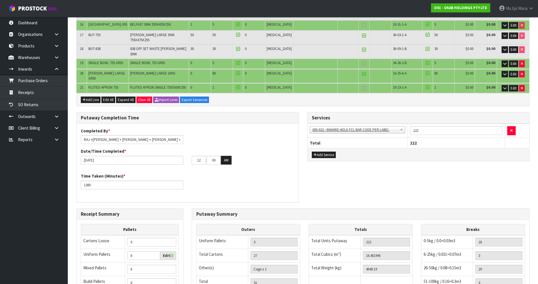
type input "11"
type input "45"
type input "12"
type input "45"
click at [224, 156] on button "AM" at bounding box center [226, 160] width 11 height 9
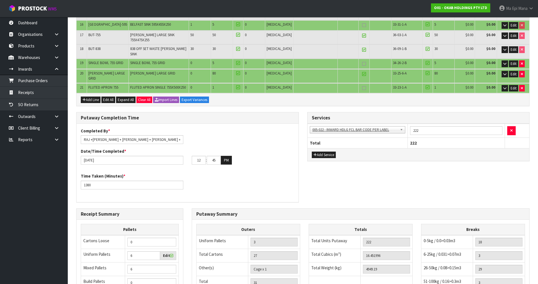
click at [250, 173] on div "Time Taken (Minutes) * 1380" at bounding box center [188, 183] width 222 height 20
click at [127, 97] on span "Expand All" at bounding box center [126, 99] width 16 height 5
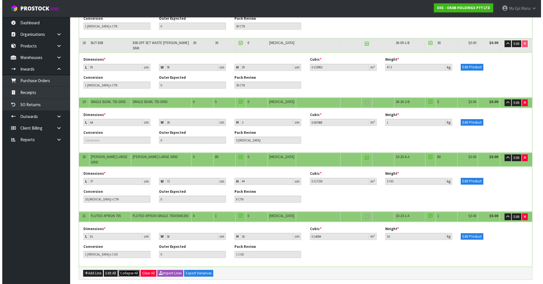
scroll to position [1109, 0]
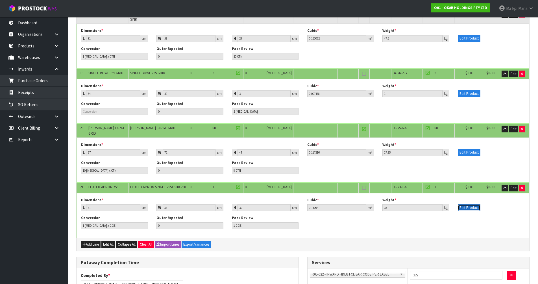
click at [473, 205] on button "Edit Product" at bounding box center [469, 208] width 23 height 7
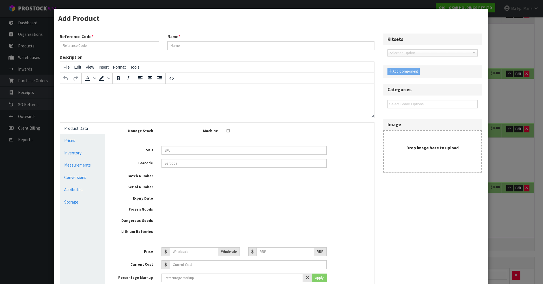
type input "FLUTED APRON 755"
type input "FLUTED APRON SINGLE 755X500X250"
type input "755500250FAS"
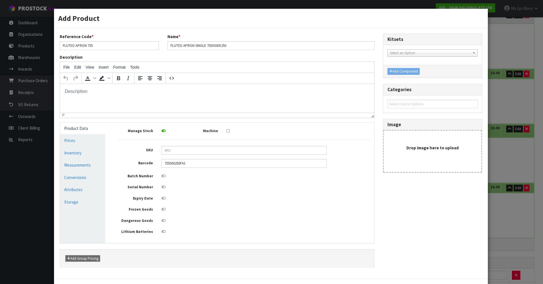
scroll to position [0, 0]
click at [92, 166] on link "Measurements" at bounding box center [82, 165] width 45 height 12
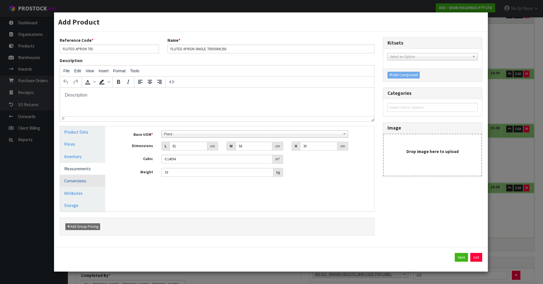
click at [83, 182] on link "Conversions" at bounding box center [82, 181] width 45 height 12
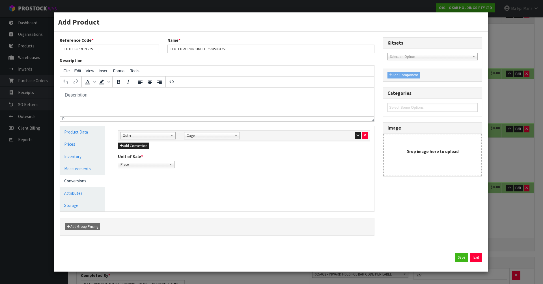
click at [211, 133] on span "Cage" at bounding box center [209, 136] width 45 height 7
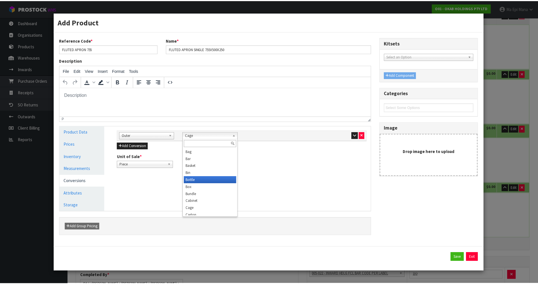
scroll to position [57, 0]
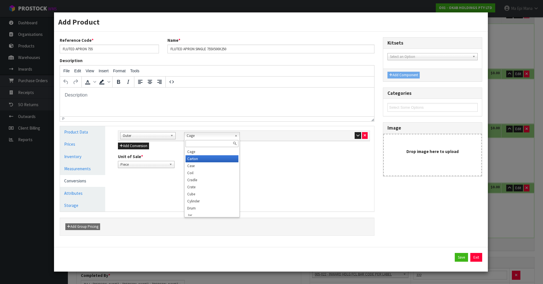
click at [214, 158] on li "Carton" at bounding box center [211, 158] width 53 height 7
click at [452, 257] on div "Save Exit" at bounding box center [271, 257] width 422 height 9
click at [455, 258] on button "Save" at bounding box center [460, 257] width 13 height 9
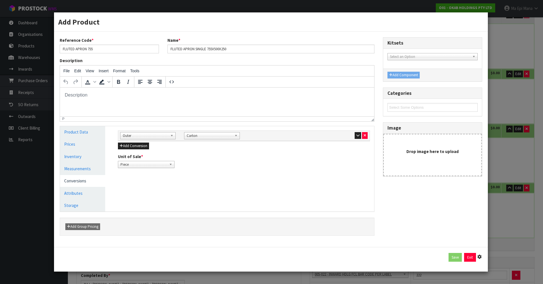
type input "28"
type input "Cage x 0"
type input "1 [MEDICAL_DATA] x CTN"
type input "1 CTN"
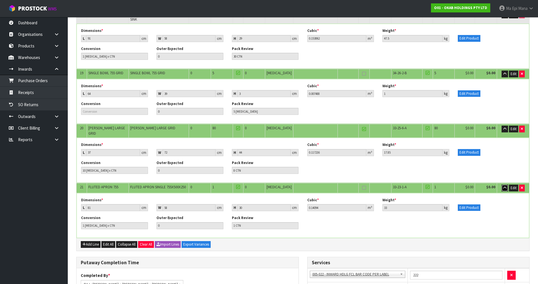
click at [502, 185] on button "button" at bounding box center [505, 188] width 6 height 7
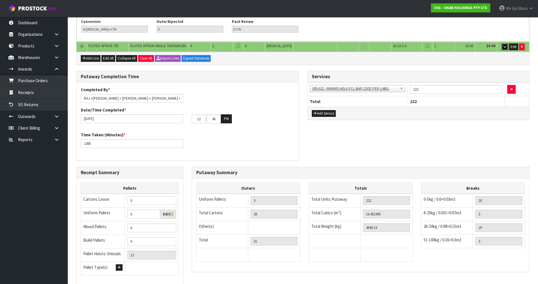
scroll to position [1272, 0]
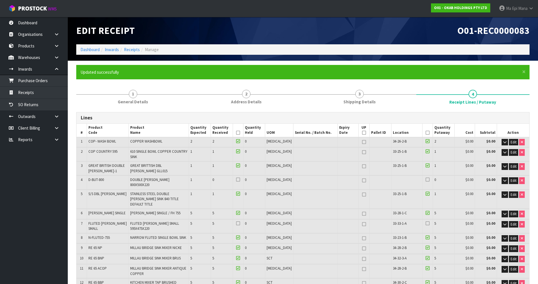
click at [240, 133] on icon at bounding box center [238, 133] width 4 height 0
click at [426, 133] on icon at bounding box center [428, 133] width 4 height 0
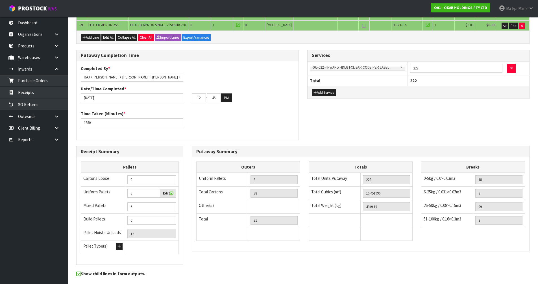
scroll to position [374, 0]
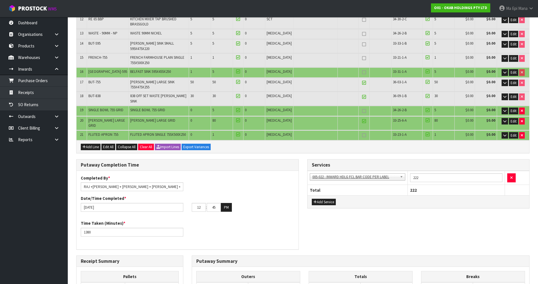
scroll to position [254, 0]
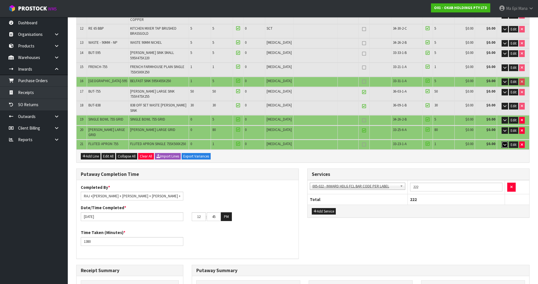
click at [504, 143] on icon "button" at bounding box center [505, 145] width 3 height 4
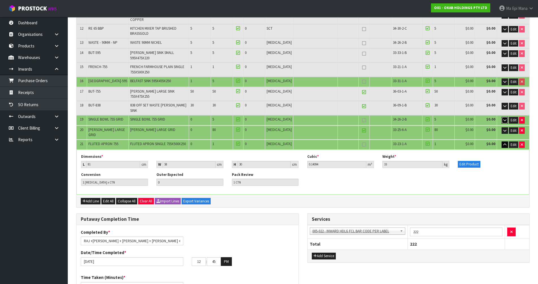
click at [504, 118] on icon "button" at bounding box center [505, 120] width 3 height 4
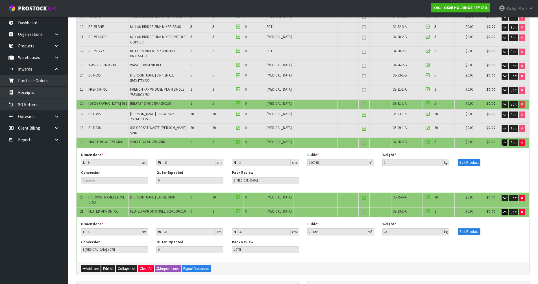
scroll to position [198, 0]
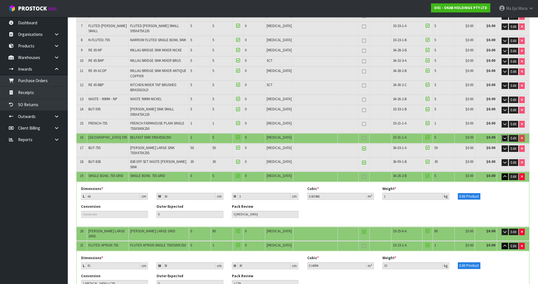
click at [505, 136] on icon "button" at bounding box center [505, 138] width 3 height 4
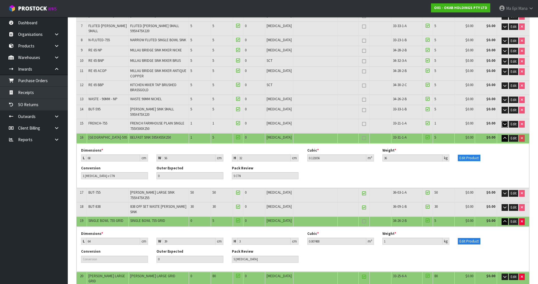
click at [506, 122] on icon "button" at bounding box center [505, 124] width 3 height 4
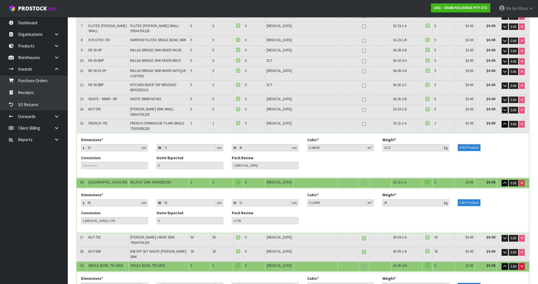
click at [504, 108] on icon "button" at bounding box center [505, 110] width 3 height 4
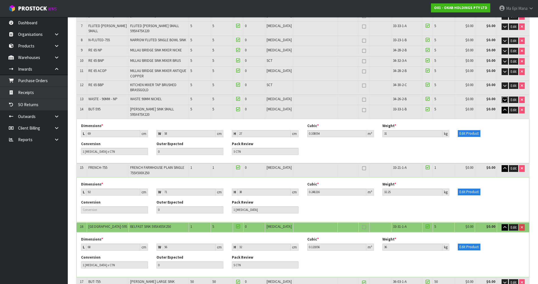
click at [504, 97] on button "button" at bounding box center [505, 100] width 6 height 7
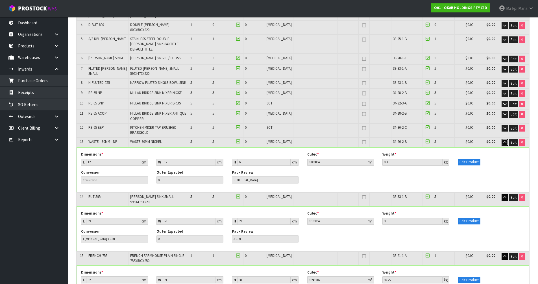
scroll to position [141, 0]
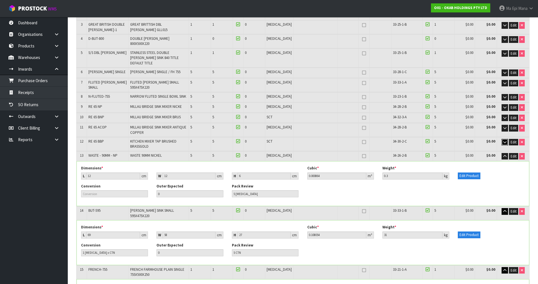
click at [504, 140] on icon "button" at bounding box center [505, 142] width 3 height 4
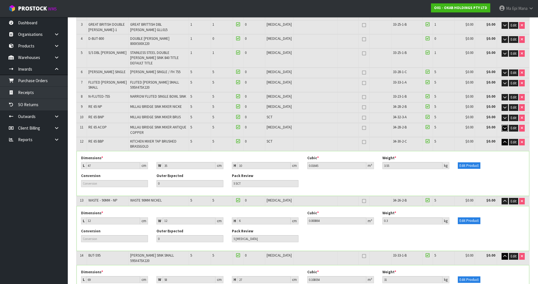
click at [503, 125] on button "button" at bounding box center [505, 128] width 6 height 7
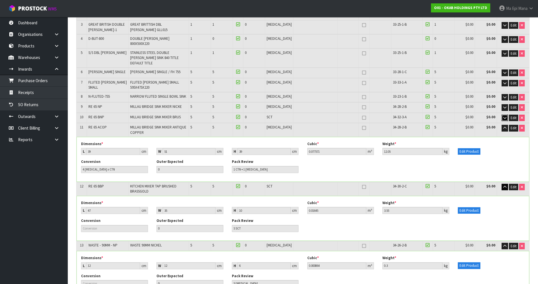
click at [505, 115] on button "button" at bounding box center [505, 118] width 6 height 7
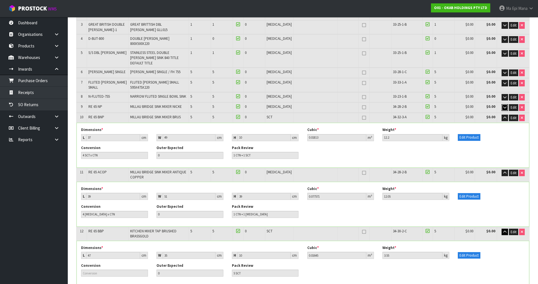
click at [506, 106] on icon "button" at bounding box center [505, 108] width 3 height 4
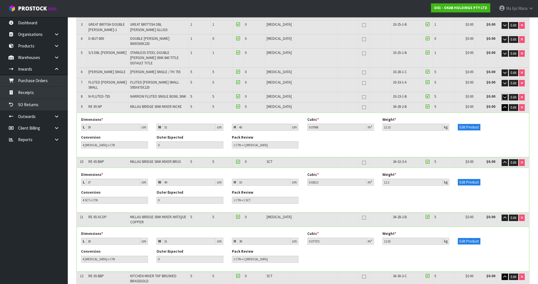
click at [504, 96] on icon "button" at bounding box center [505, 98] width 3 height 4
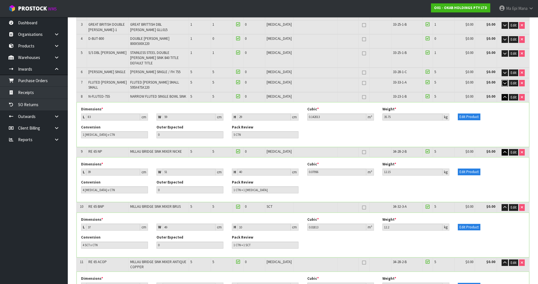
click at [507, 80] on button "button" at bounding box center [505, 83] width 6 height 7
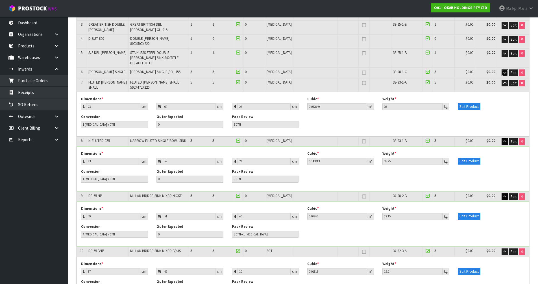
click at [505, 71] on icon "button" at bounding box center [505, 73] width 3 height 4
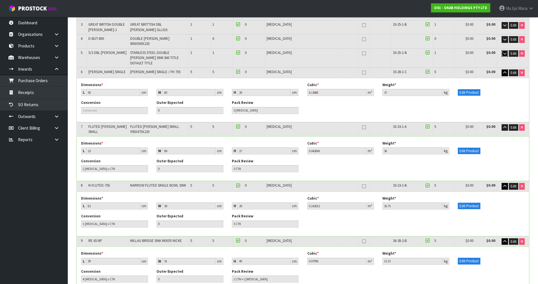
click at [507, 50] on button "button" at bounding box center [505, 53] width 6 height 7
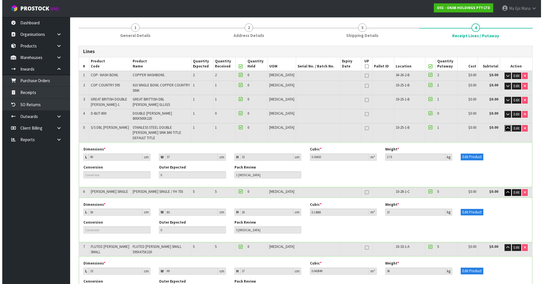
scroll to position [57, 0]
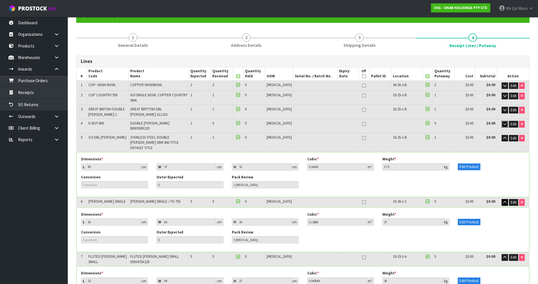
click at [505, 121] on button "button" at bounding box center [505, 124] width 6 height 7
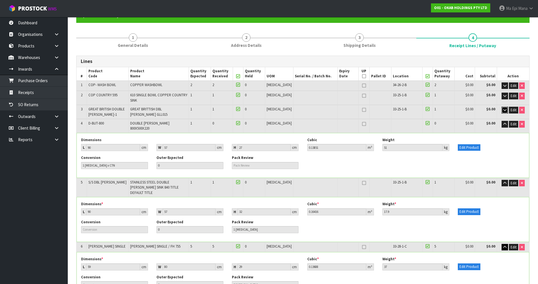
click at [502, 107] on button "button" at bounding box center [505, 110] width 6 height 7
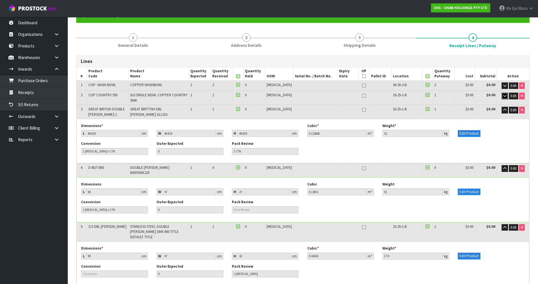
click at [506, 94] on icon "button" at bounding box center [505, 96] width 3 height 4
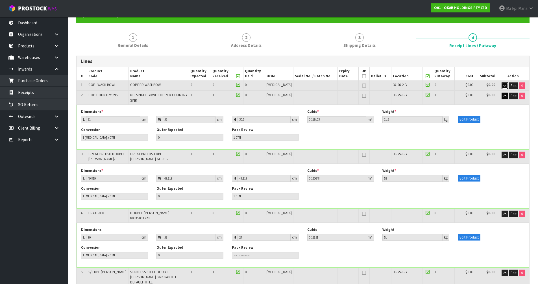
click at [502, 84] on button "button" at bounding box center [505, 86] width 6 height 7
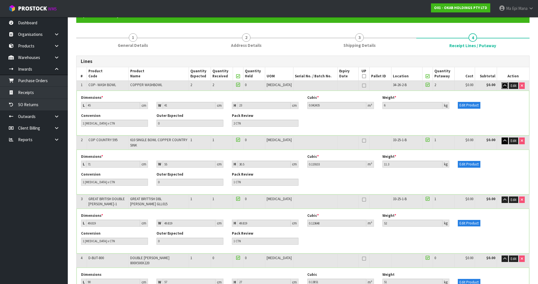
click at [502, 84] on button "button" at bounding box center [505, 86] width 6 height 7
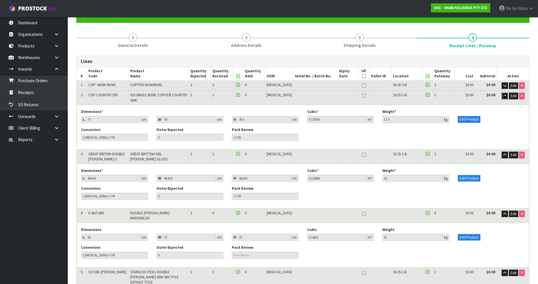
click at [506, 95] on icon "button" at bounding box center [505, 96] width 3 height 4
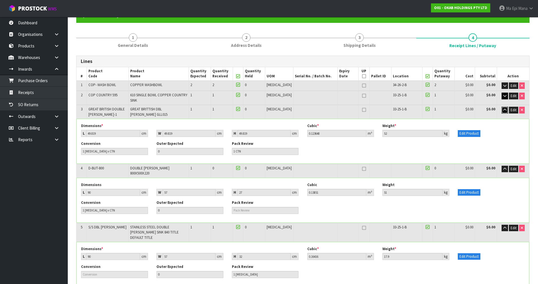
click at [504, 108] on icon "button" at bounding box center [505, 110] width 3 height 4
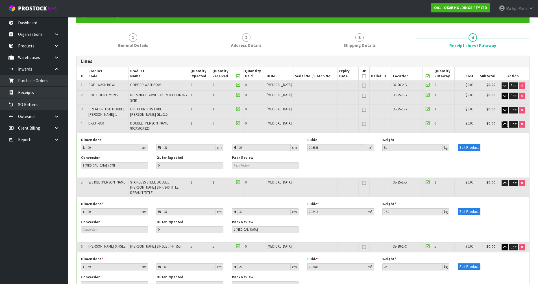
click at [506, 122] on icon "button" at bounding box center [505, 124] width 3 height 4
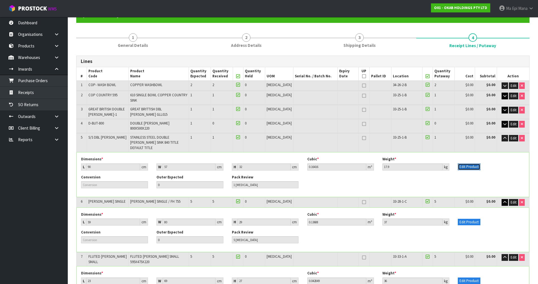
click at [470, 164] on button "Edit Product" at bounding box center [469, 167] width 23 height 7
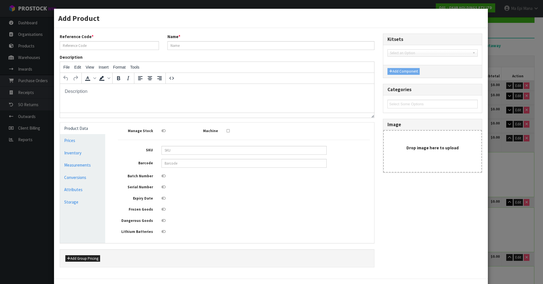
scroll to position [0, 0]
type input "S/S DBL [PERSON_NAME]"
type input "STAINLESS STEEL DOUBLE [PERSON_NAME] SINK 840 TITLE DEFAULT TITLE"
type input "90"
type input "57"
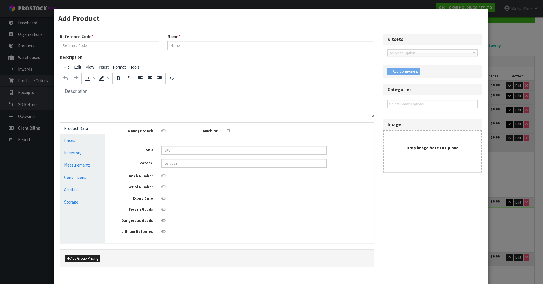
type input "32"
type input "0.16416"
type input "17.9"
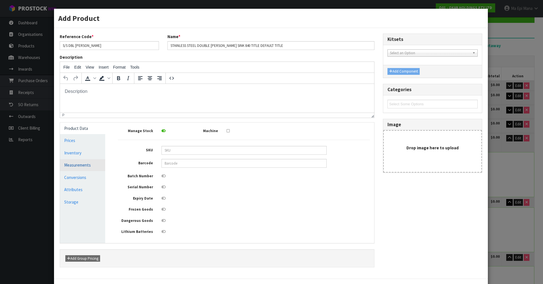
click at [88, 168] on link "Measurements" at bounding box center [82, 165] width 45 height 12
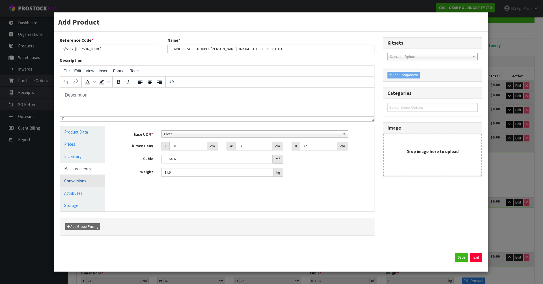
click at [87, 177] on link "Conversions" at bounding box center [82, 181] width 45 height 12
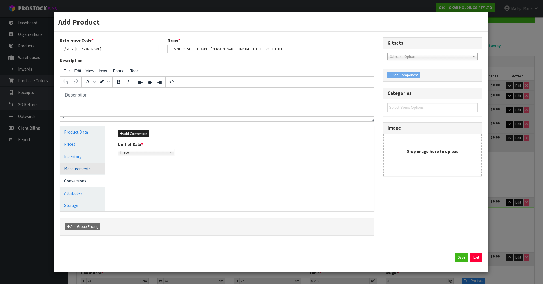
click at [90, 169] on link "Measurements" at bounding box center [82, 169] width 45 height 12
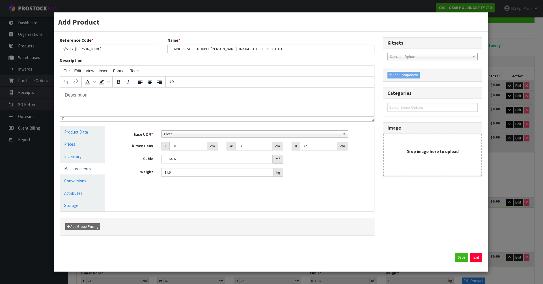
click at [187, 134] on span "Piece" at bounding box center [252, 134] width 177 height 7
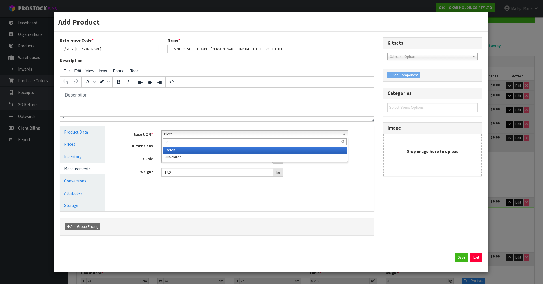
type input "car"
click at [189, 150] on li "Car ton" at bounding box center [255, 150] width 184 height 7
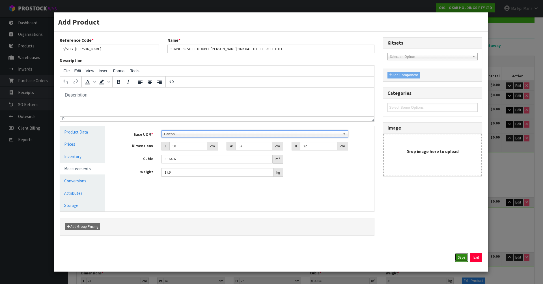
click at [461, 260] on button "Save" at bounding box center [460, 257] width 13 height 9
type input "29"
type input "32"
type input "1 [MEDICAL_DATA] x CTN"
type input "1 CTN"
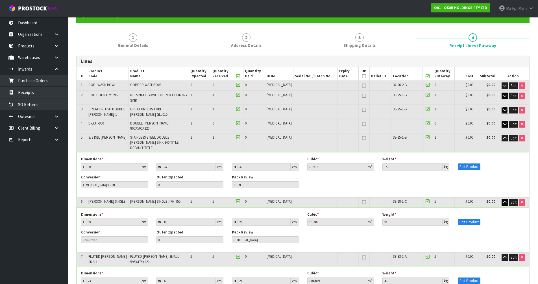
click at [504, 108] on icon "button" at bounding box center [505, 110] width 3 height 4
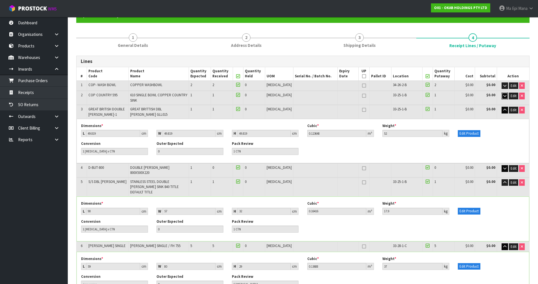
click at [506, 95] on button "button" at bounding box center [505, 96] width 6 height 7
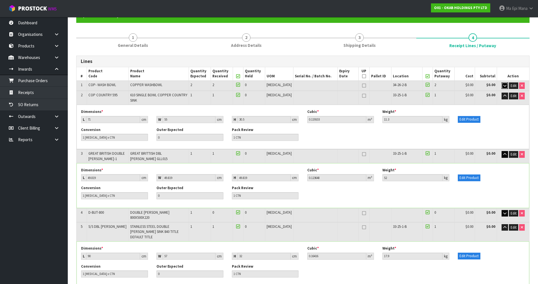
click at [507, 87] on button "button" at bounding box center [505, 86] width 6 height 7
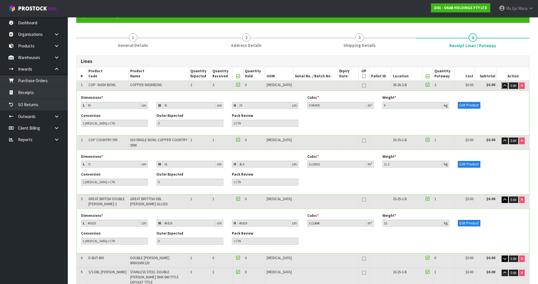
click at [504, 84] on icon "button" at bounding box center [505, 86] width 3 height 4
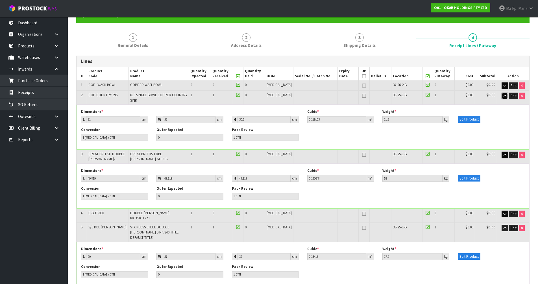
click at [504, 95] on icon "button" at bounding box center [505, 96] width 3 height 4
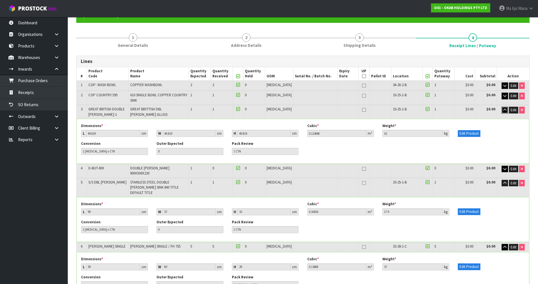
click at [504, 108] on icon "button" at bounding box center [505, 110] width 3 height 4
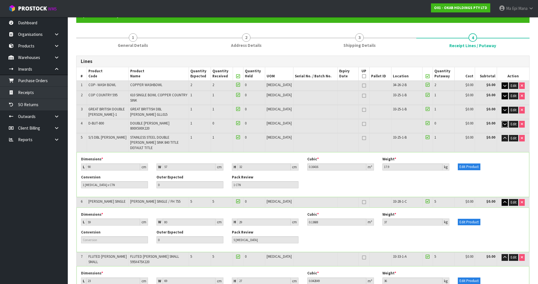
click at [504, 122] on icon "button" at bounding box center [505, 124] width 3 height 4
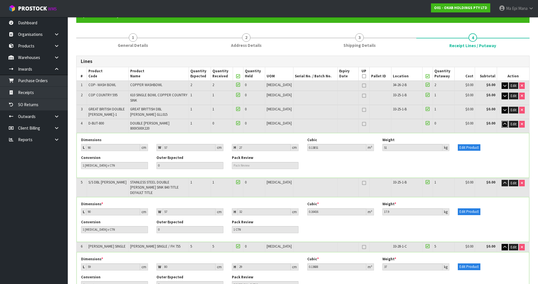
click at [504, 122] on icon "button" at bounding box center [505, 124] width 3 height 4
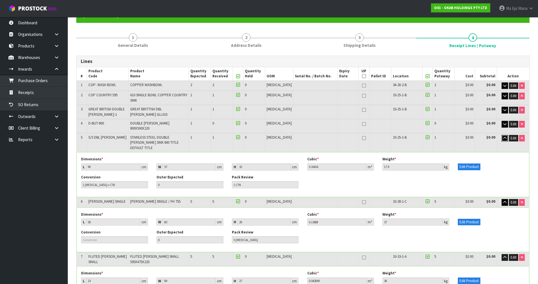
click at [505, 136] on icon "button" at bounding box center [505, 138] width 3 height 4
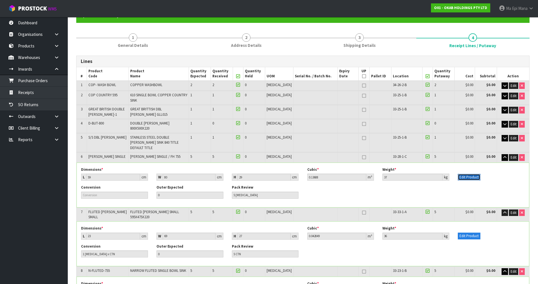
click at [466, 174] on button "Edit Product" at bounding box center [469, 177] width 23 height 7
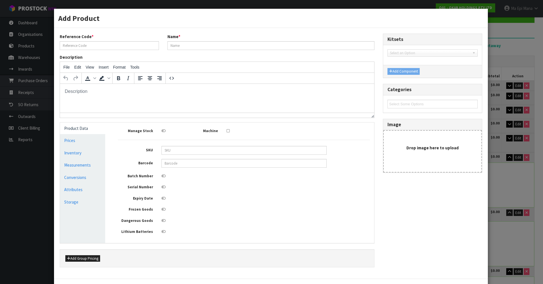
type input "[PERSON_NAME] SINGLE"
type input "[PERSON_NAME] SINGLE / FH 755"
type input "[PERSON_NAME] SINGLE 755"
type input "59"
type input "80"
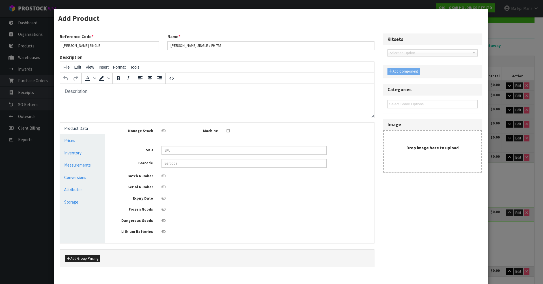
type input "29"
type input "0.13688"
type input "37"
click at [73, 166] on link "Measurements" at bounding box center [82, 165] width 45 height 12
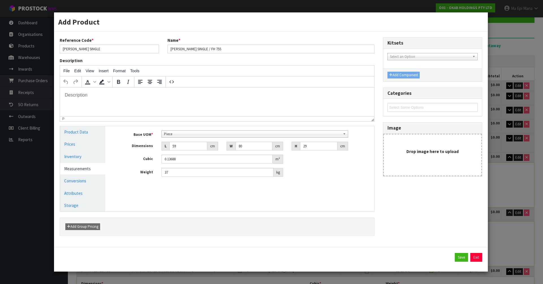
click at [195, 134] on span "Piece" at bounding box center [252, 134] width 177 height 7
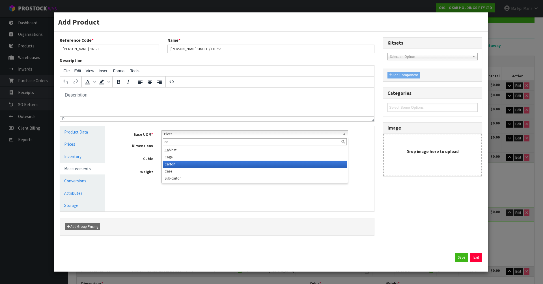
type input "ca"
click at [184, 164] on li "Ca rton" at bounding box center [255, 164] width 184 height 7
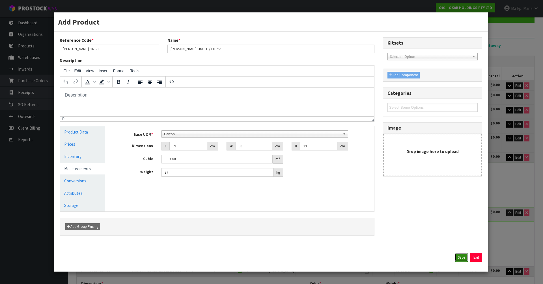
click at [458, 261] on button "Save" at bounding box center [460, 257] width 13 height 9
type input "34"
type input "37"
type input "1 [MEDICAL_DATA] x CTN"
type input "5 CTN"
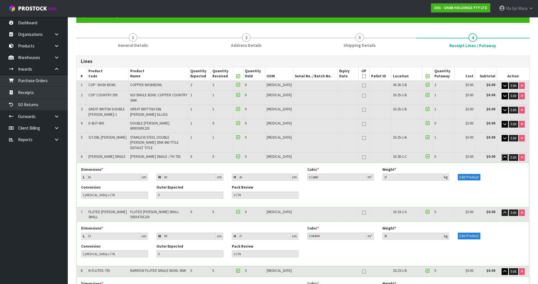
click at [502, 154] on button "button" at bounding box center [505, 157] width 6 height 7
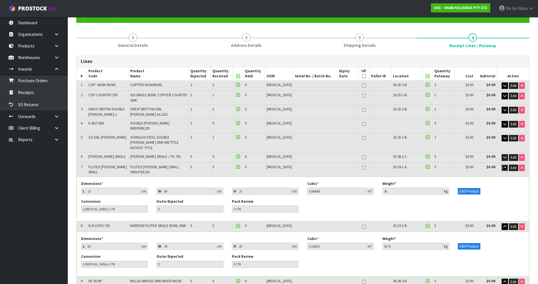
click at [506, 166] on icon "button" at bounding box center [505, 168] width 3 height 4
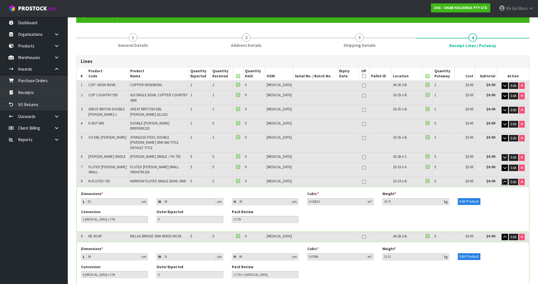
click at [505, 180] on icon "button" at bounding box center [505, 182] width 3 height 4
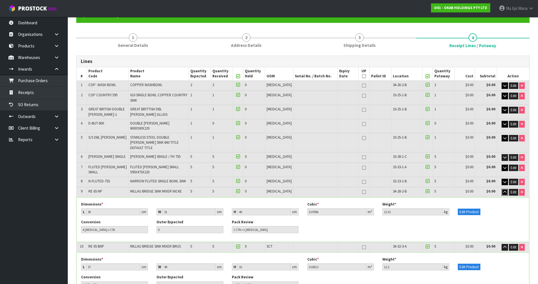
click at [504, 190] on icon "button" at bounding box center [505, 192] width 3 height 4
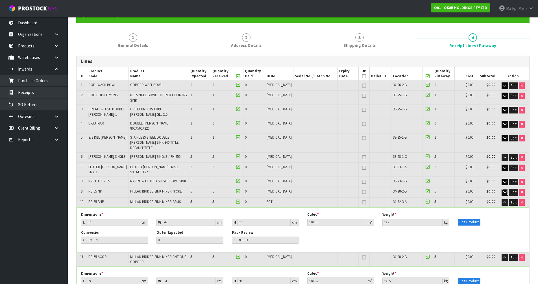
click at [504, 190] on icon "button" at bounding box center [505, 192] width 3 height 4
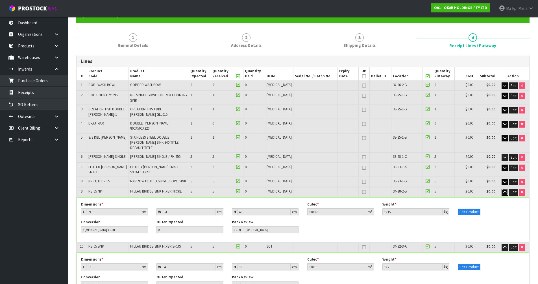
click at [504, 189] on button "button" at bounding box center [505, 192] width 6 height 7
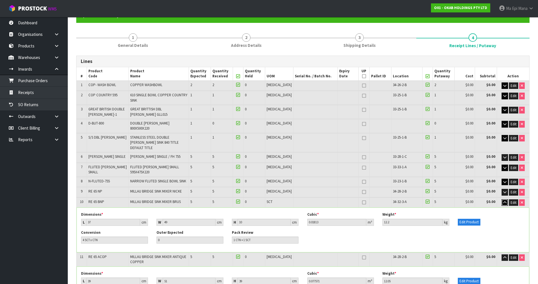
click at [504, 201] on icon "button" at bounding box center [505, 203] width 3 height 4
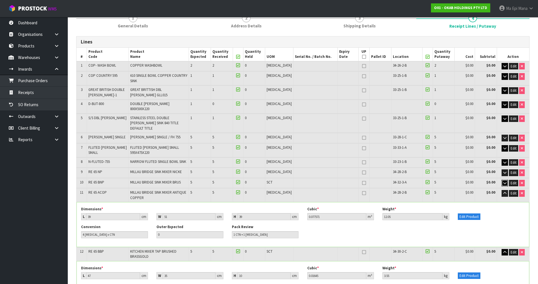
scroll to position [85, 0]
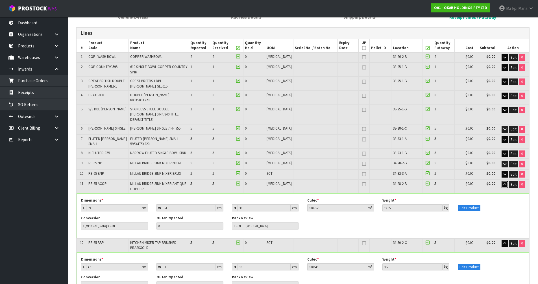
click at [505, 183] on icon "button" at bounding box center [505, 185] width 3 height 4
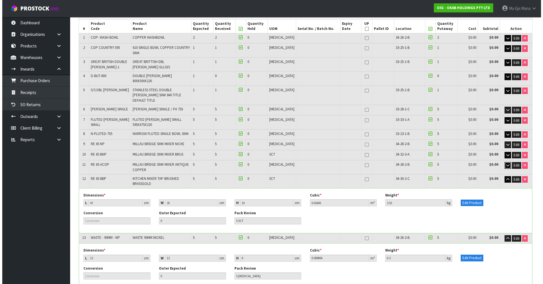
scroll to position [113, 0]
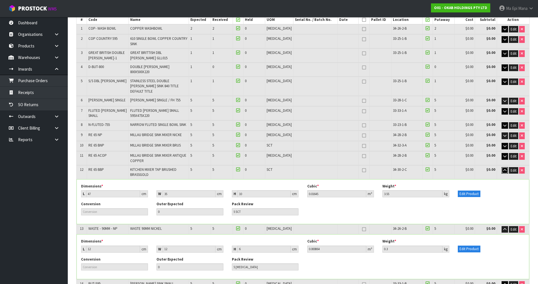
click at [504, 169] on icon "button" at bounding box center [505, 171] width 3 height 4
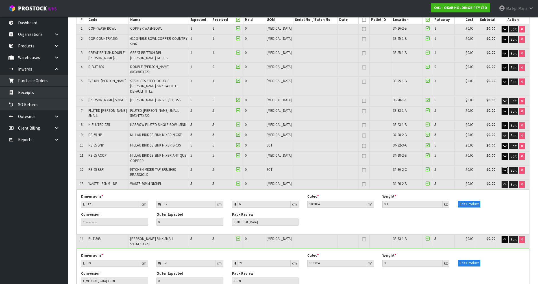
click at [502, 167] on button "button" at bounding box center [505, 170] width 6 height 7
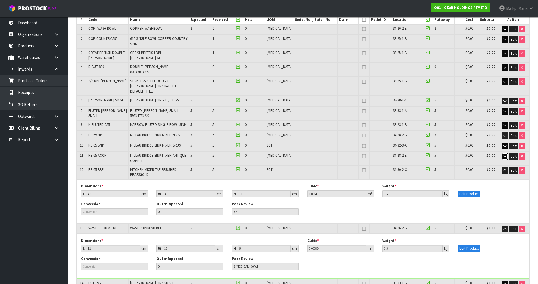
click at [504, 155] on icon "button" at bounding box center [505, 157] width 3 height 4
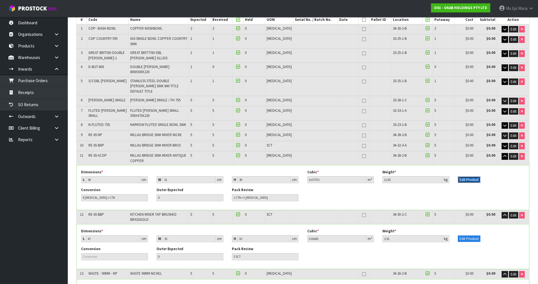
click at [471, 177] on button "Edit Product" at bounding box center [469, 180] width 23 height 7
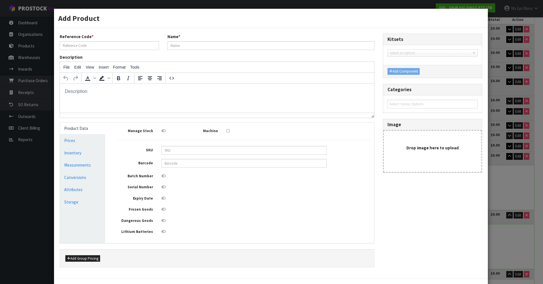
scroll to position [0, 0]
type input "RE 65 ACOP"
type input "MILLAU BRIDGE SINK MIXER ANTIQUE COPPER"
type input "RE65ACOP"
click at [86, 176] on link "Conversions" at bounding box center [82, 178] width 45 height 12
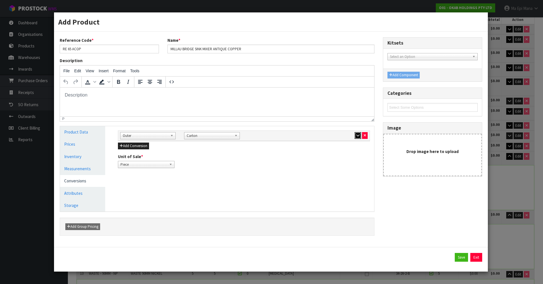
click at [358, 135] on icon "button" at bounding box center [357, 136] width 3 height 4
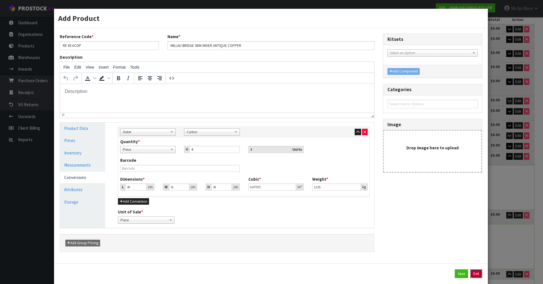
drag, startPoint x: 473, startPoint y: 272, endPoint x: 478, endPoint y: 258, distance: 15.4
click at [473, 272] on button "Exit" at bounding box center [476, 274] width 12 height 9
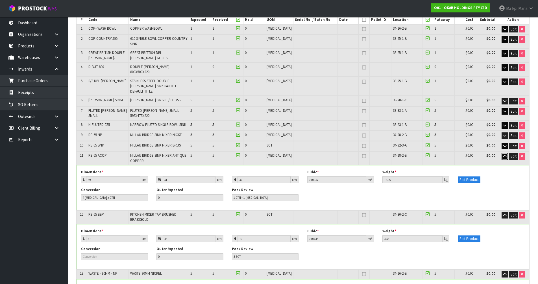
click at [504, 155] on icon "button" at bounding box center [505, 157] width 3 height 4
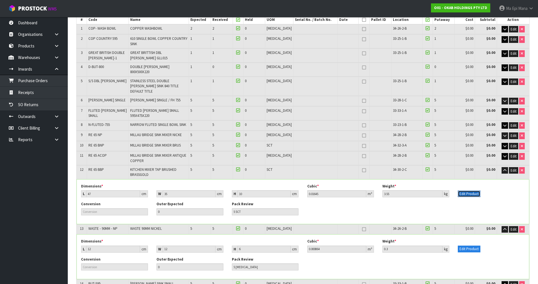
click at [465, 191] on button "Edit Product" at bounding box center [469, 194] width 23 height 7
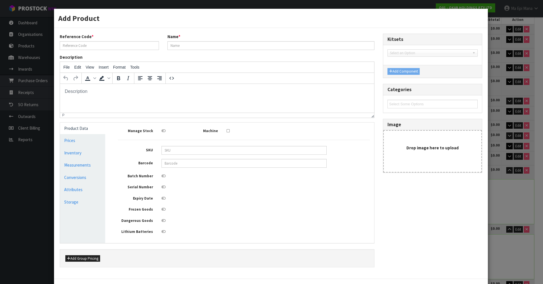
type input "RE 65 BBP"
type input "KITCHEN MIXER TAP BRUSHED BRASSGOLD"
type input "RE65BG"
click at [85, 161] on link "Measurements" at bounding box center [82, 165] width 45 height 12
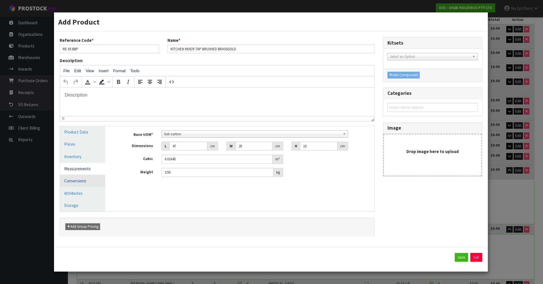
click at [80, 180] on link "Conversions" at bounding box center [82, 181] width 45 height 12
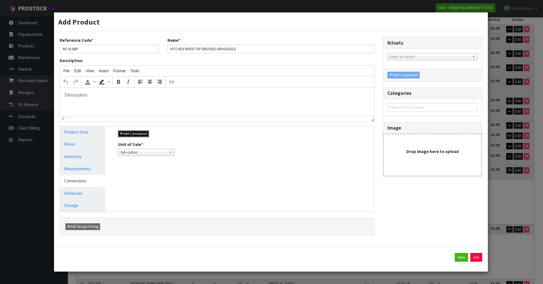
click at [124, 131] on button "Add Conversion" at bounding box center [133, 134] width 31 height 7
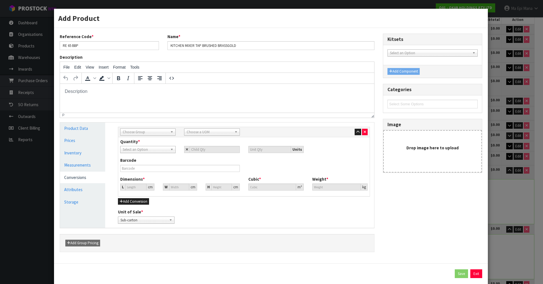
click at [133, 129] on link "Choose Group" at bounding box center [147, 132] width 55 height 7
click at [140, 162] on li "Outer" at bounding box center [148, 162] width 53 height 7
click at [218, 132] on span "Choose a UOM" at bounding box center [209, 132] width 45 height 7
type input "c"
click at [196, 161] on li "C arton" at bounding box center [211, 162] width 53 height 7
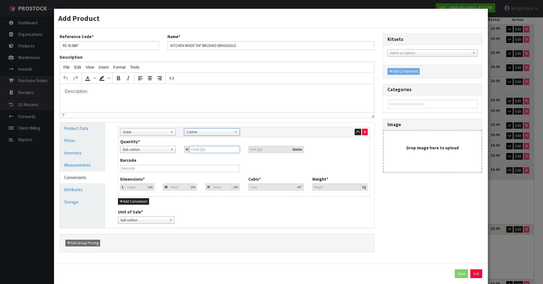
click at [207, 147] on input "number" at bounding box center [214, 149] width 50 height 7
type input "4"
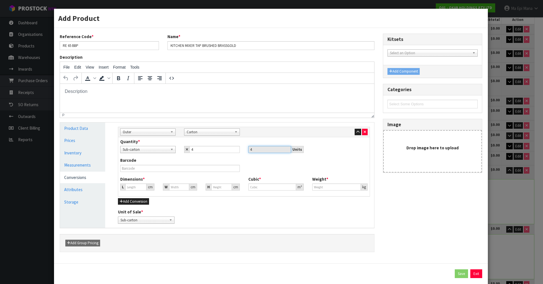
type input "40.372"
type input "0.0658"
type input "14.2"
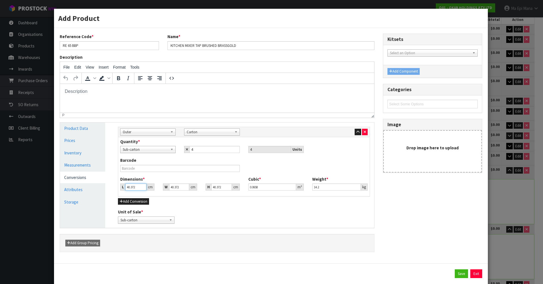
type input "3"
type input "0.00489"
type input "39"
type input "0.063566"
type input "39"
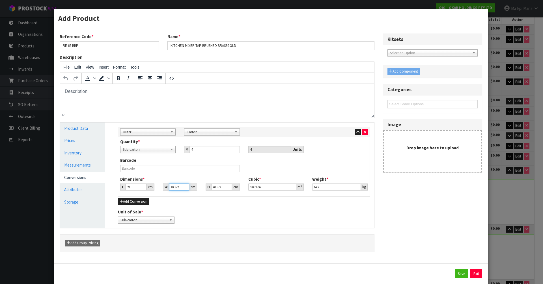
type input "5"
type input "0.007873"
type input "51"
type input "0.0803"
type input "51"
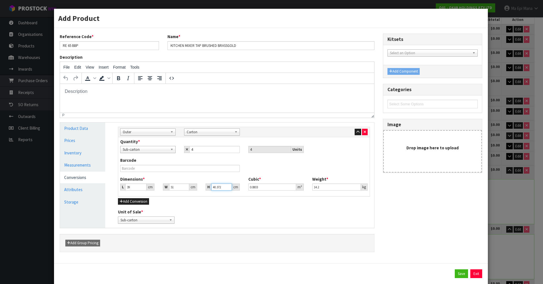
type input "3"
type input "0.005967"
type input "39"
type input "0.077571"
type input "39"
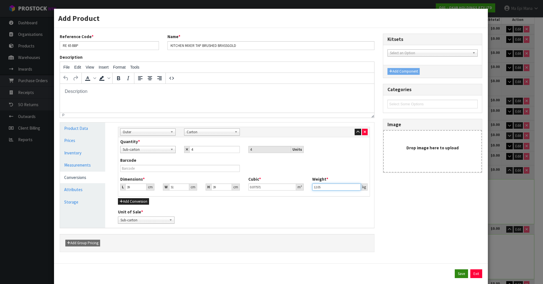
type input "12.05"
click at [456, 276] on button "Save" at bounding box center [460, 274] width 13 height 9
type input "35"
type input "38"
type input "16.463767"
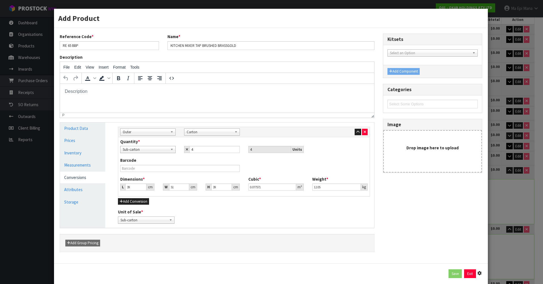
type input "4947.04"
type input "39"
type input "51"
type input "39"
type input "0.077571"
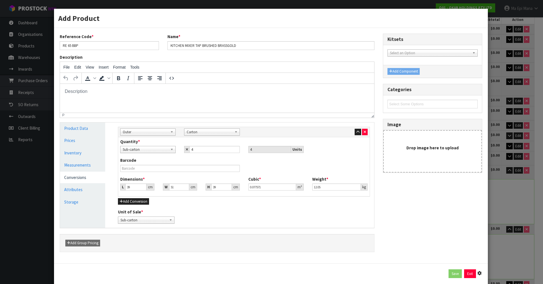
type input "12.05"
type input "4 SCT x CTN"
type input "1 CTN + 1 SCT"
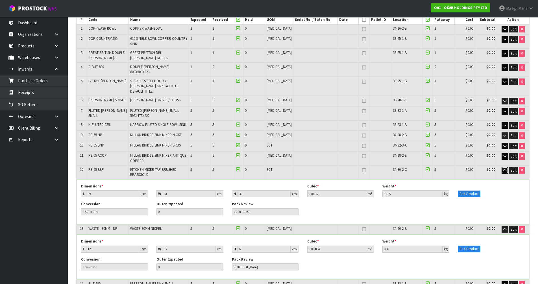
click at [505, 169] on icon "button" at bounding box center [505, 171] width 3 height 4
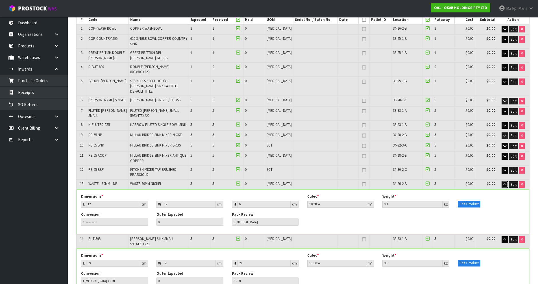
click at [505, 183] on icon "button" at bounding box center [505, 185] width 3 height 4
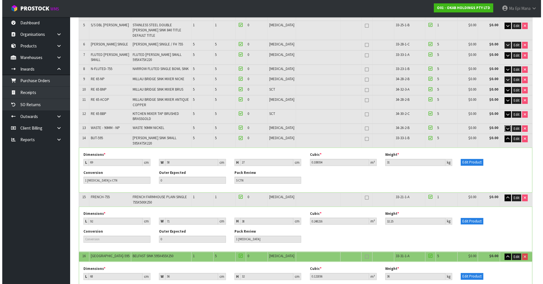
scroll to position [170, 0]
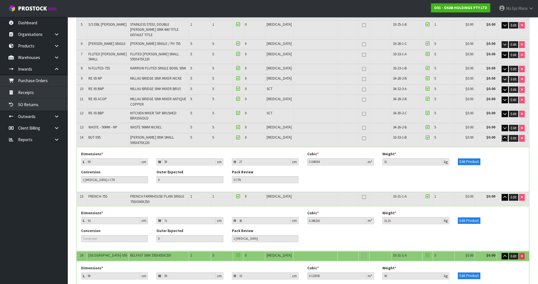
click at [504, 136] on icon "button" at bounding box center [505, 138] width 3 height 4
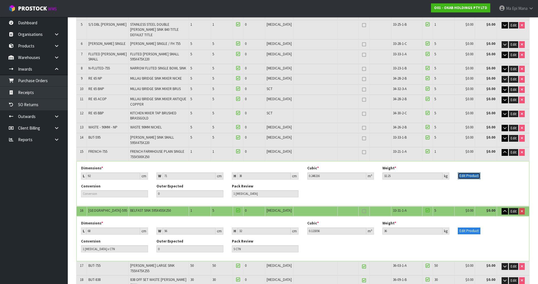
click at [465, 173] on button "Edit Product" at bounding box center [469, 176] width 23 height 7
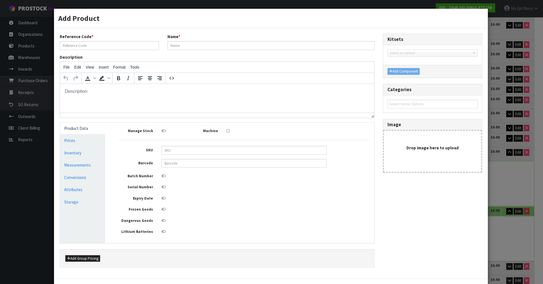
scroll to position [0, 0]
type input "FRENCH-755"
type input "FRENCH FARMHOUSE PLAIN SINGLE 755X500X250"
type input "FRENCH FARMHOUSE SINK"
type input "92"
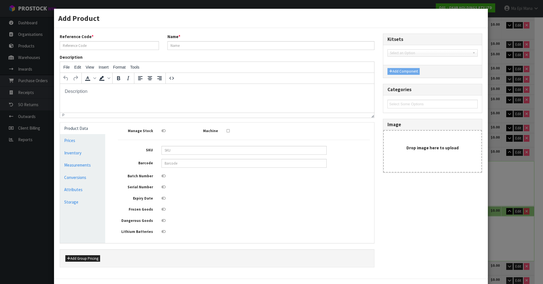
type input "71"
type input "38"
type input "0.248216"
type input "32.25"
click at [90, 167] on link "Measurements" at bounding box center [82, 165] width 45 height 12
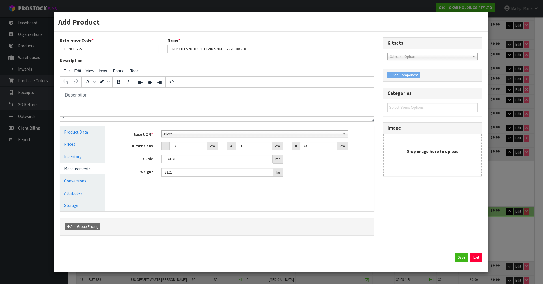
click at [195, 133] on span "Piece" at bounding box center [252, 134] width 177 height 7
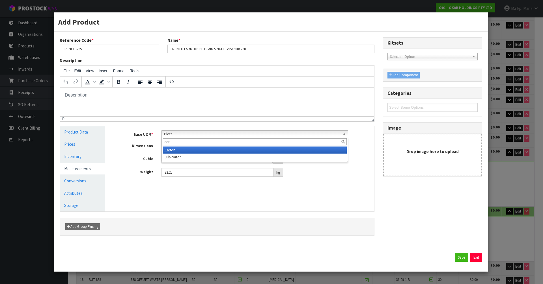
type input "car"
click at [185, 151] on li "Car ton" at bounding box center [255, 150] width 184 height 7
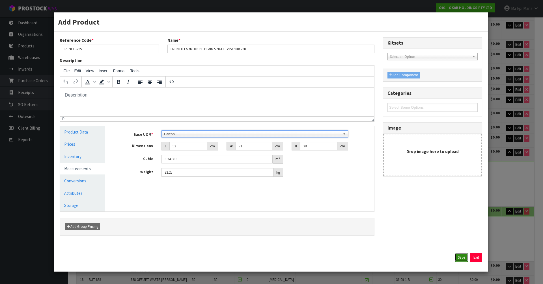
click at [464, 255] on button "Save" at bounding box center [460, 257] width 13 height 9
type input "36"
type input "39"
type input "1 [MEDICAL_DATA] x CTN"
type input "1 CTN"
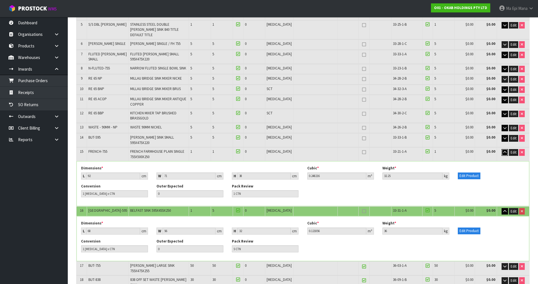
click at [504, 151] on icon "button" at bounding box center [505, 153] width 3 height 4
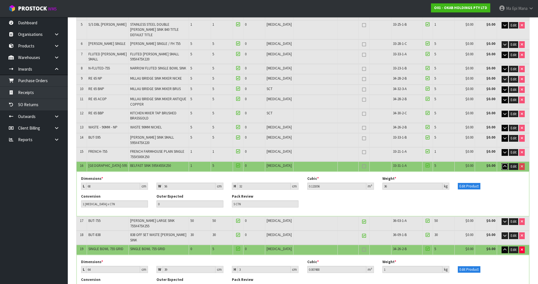
click at [504, 163] on button "button" at bounding box center [505, 166] width 6 height 7
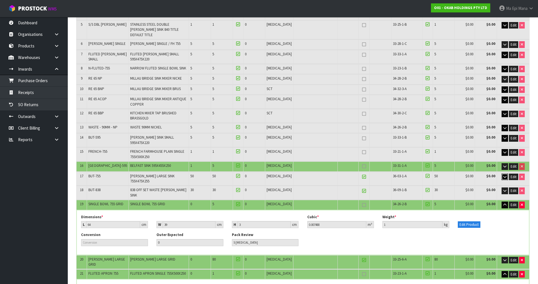
click at [504, 175] on icon "button" at bounding box center [505, 177] width 3 height 4
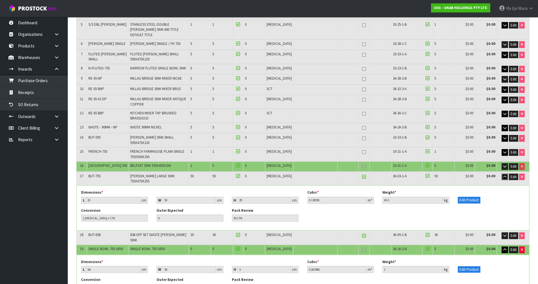
click at [504, 175] on icon "button" at bounding box center [505, 177] width 3 height 4
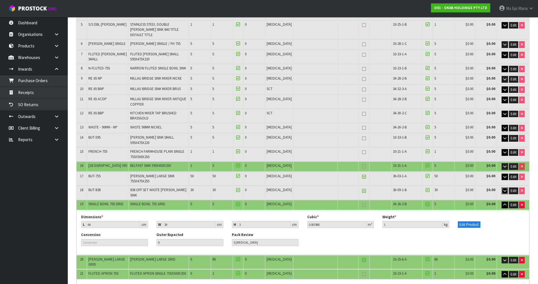
click at [505, 188] on button "button" at bounding box center [505, 191] width 6 height 7
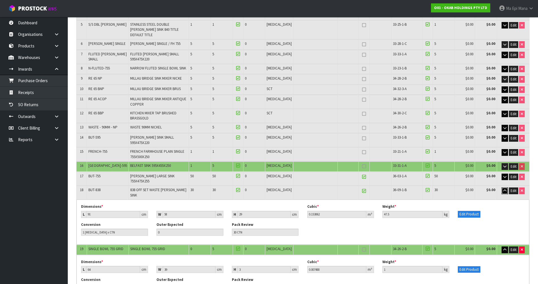
click at [505, 189] on icon "button" at bounding box center [505, 191] width 3 height 4
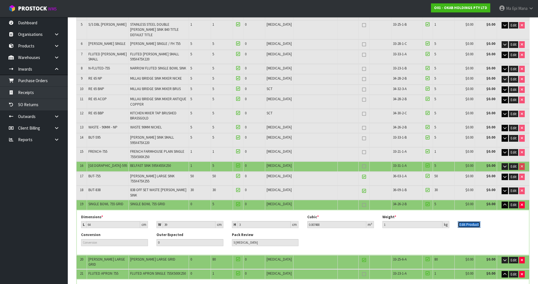
click at [472, 222] on button "Edit Product" at bounding box center [469, 225] width 23 height 7
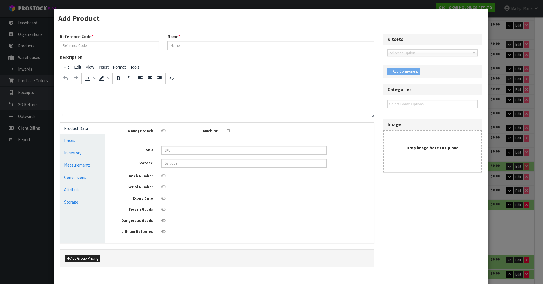
type input "SINGLE BOWL 755 GRID"
type input "64"
type input "39"
type input "3"
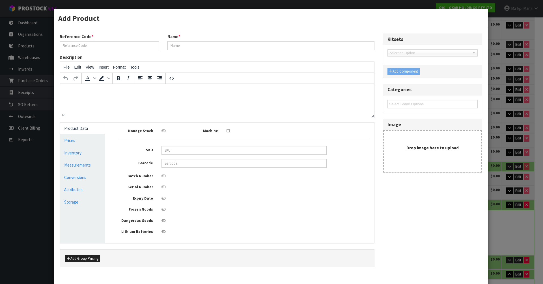
type input "0.007488"
type input "1"
click at [74, 165] on link "Measurements" at bounding box center [82, 165] width 45 height 12
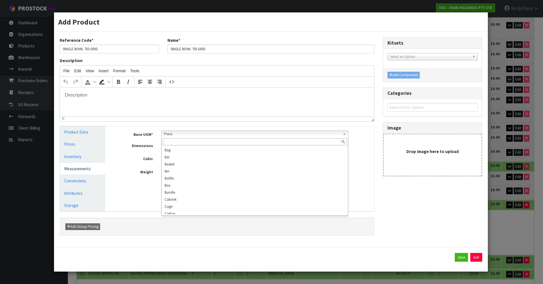
click at [215, 133] on span "Piece" at bounding box center [252, 134] width 177 height 7
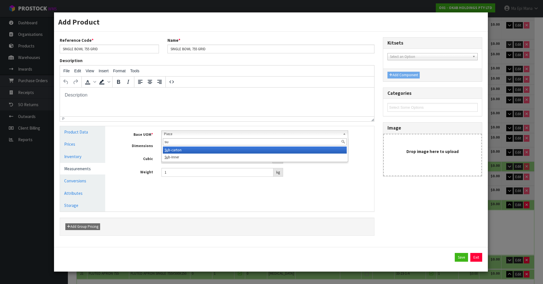
type input "su"
click at [206, 150] on li "Su b-carton" at bounding box center [255, 150] width 184 height 7
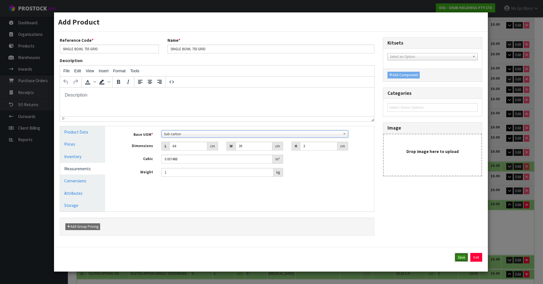
click at [460, 260] on button "Save" at bounding box center [460, 257] width 13 height 9
type input "5 SCT"
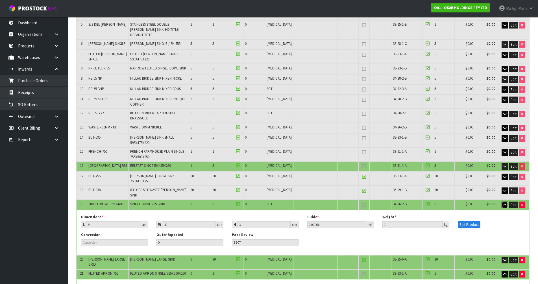
click at [504, 203] on icon "button" at bounding box center [505, 205] width 3 height 4
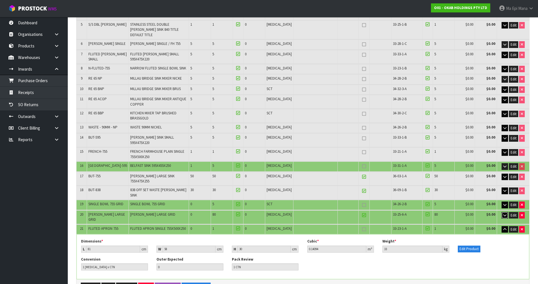
click at [505, 214] on icon "button" at bounding box center [505, 216] width 3 height 4
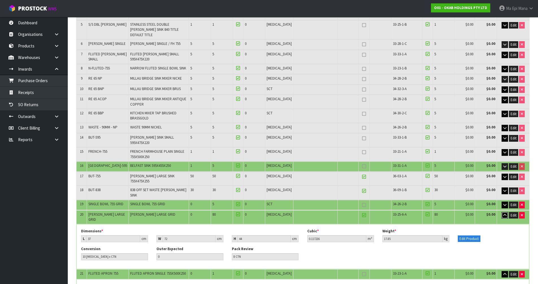
click at [505, 214] on icon "button" at bounding box center [505, 216] width 3 height 4
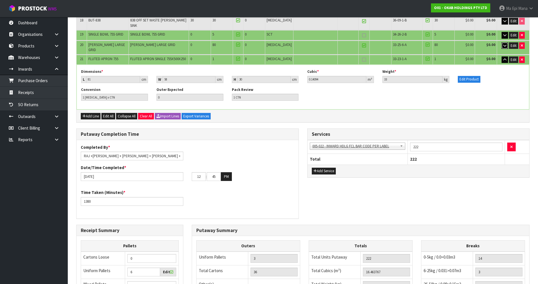
scroll to position [419, 0]
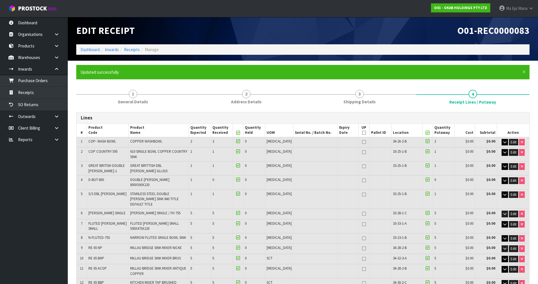
type input "39"
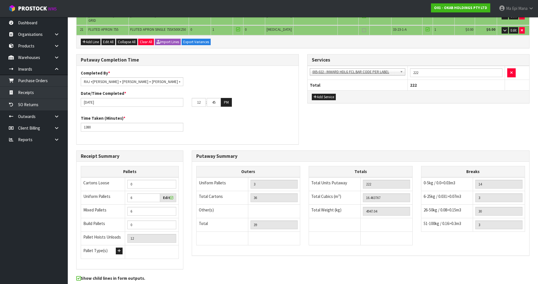
scroll to position [374, 0]
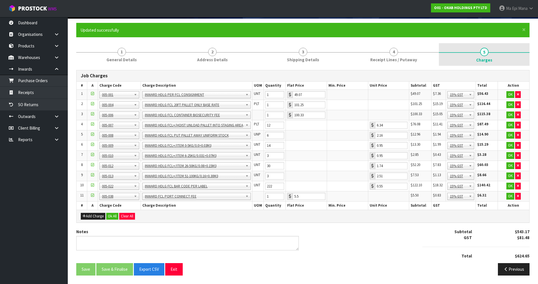
scroll to position [0, 0]
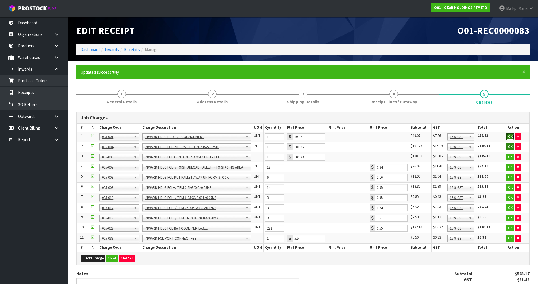
drag, startPoint x: 508, startPoint y: 136, endPoint x: 510, endPoint y: 145, distance: 8.3
click at [508, 136] on button "OK" at bounding box center [511, 136] width 8 height 7
click at [510, 147] on button "OK" at bounding box center [511, 146] width 8 height 7
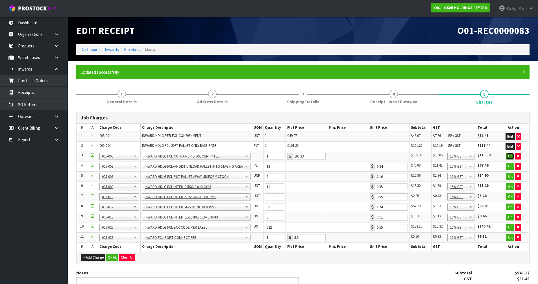
click at [511, 153] on button "OK" at bounding box center [511, 156] width 8 height 7
click at [509, 166] on button "OK" at bounding box center [511, 166] width 8 height 7
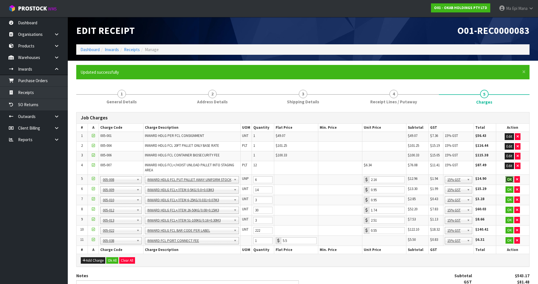
click at [510, 179] on button "OK" at bounding box center [510, 179] width 8 height 7
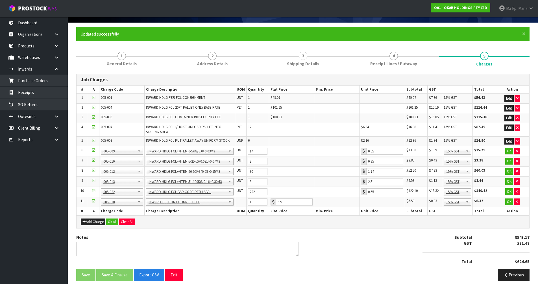
scroll to position [44, 0]
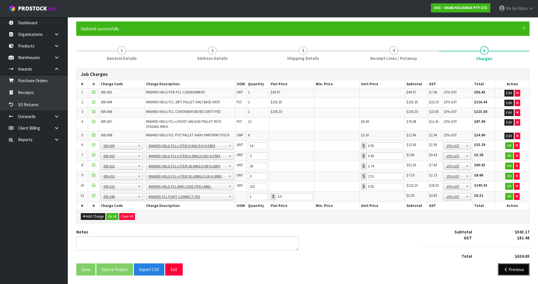
click at [516, 274] on button "Previous" at bounding box center [514, 270] width 32 height 12
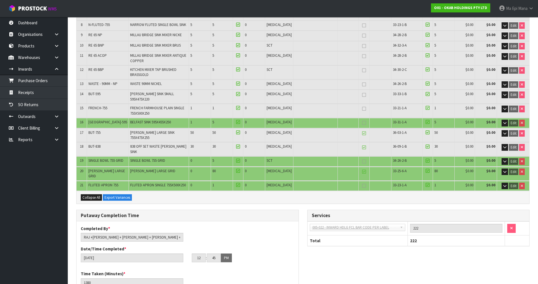
scroll to position [374, 0]
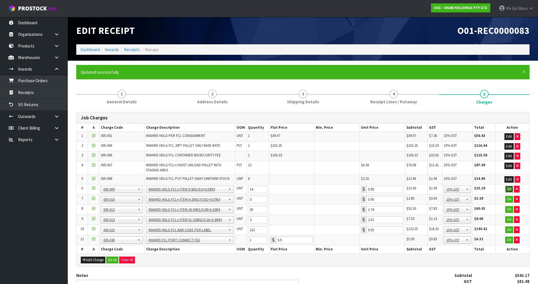
click at [507, 190] on button "OK" at bounding box center [510, 189] width 8 height 7
click at [508, 201] on button "OK" at bounding box center [510, 199] width 8 height 7
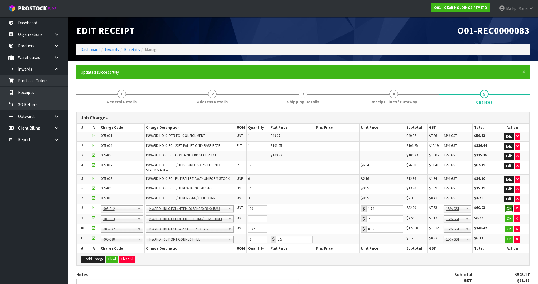
drag, startPoint x: 508, startPoint y: 206, endPoint x: 508, endPoint y: 216, distance: 9.9
click at [508, 207] on button "OK" at bounding box center [510, 208] width 8 height 7
click at [508, 218] on button "OK" at bounding box center [510, 218] width 8 height 7
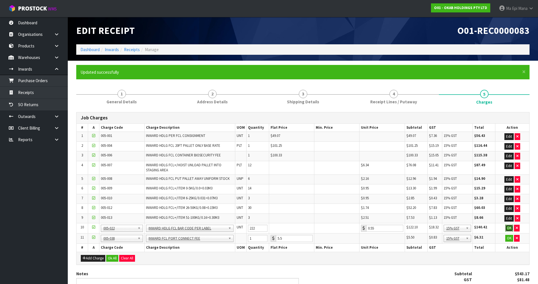
click at [506, 229] on button "OK" at bounding box center [510, 228] width 8 height 7
click at [507, 240] on button "OK" at bounding box center [510, 238] width 8 height 7
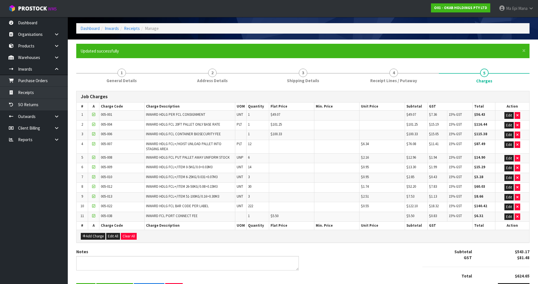
scroll to position [41, 0]
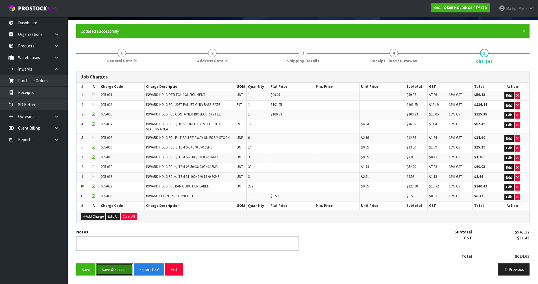
click at [119, 270] on button "Save & Finalise" at bounding box center [114, 270] width 37 height 12
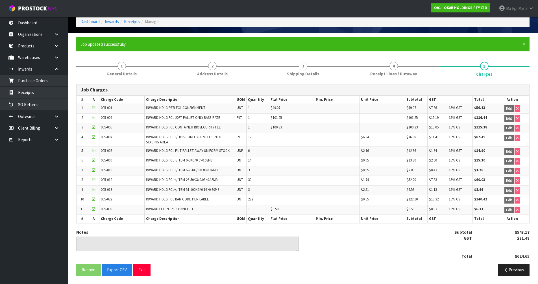
scroll to position [28, 0]
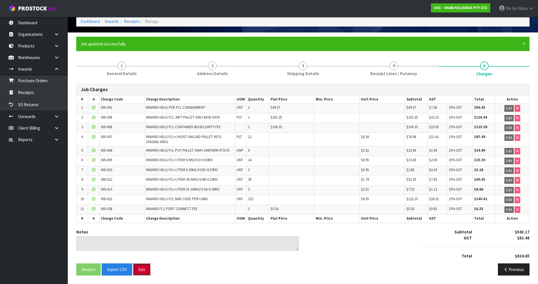
click at [139, 272] on button "Exit" at bounding box center [142, 270] width 18 height 12
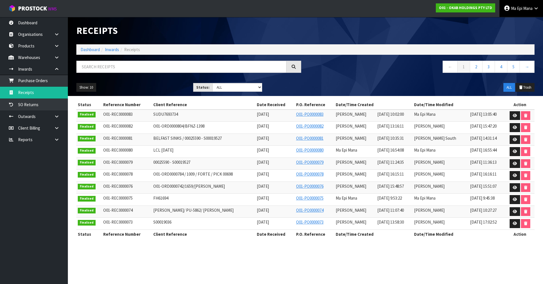
click at [519, 6] on span "Ma Epi" at bounding box center [516, 8] width 11 height 5
click at [512, 23] on link "Logout" at bounding box center [520, 23] width 45 height 8
